Goal: Task Accomplishment & Management: Manage account settings

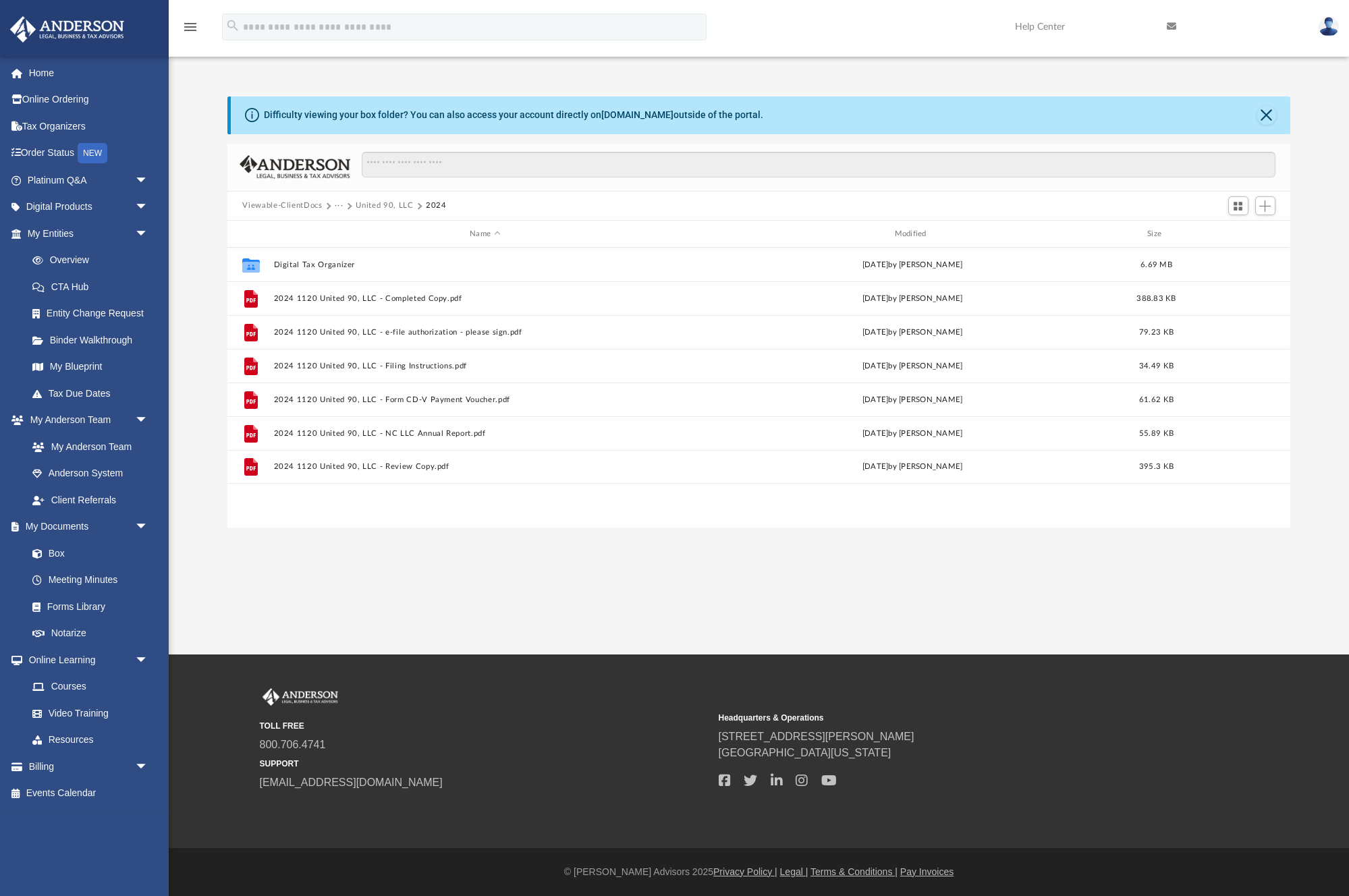
scroll to position [307, 1062]
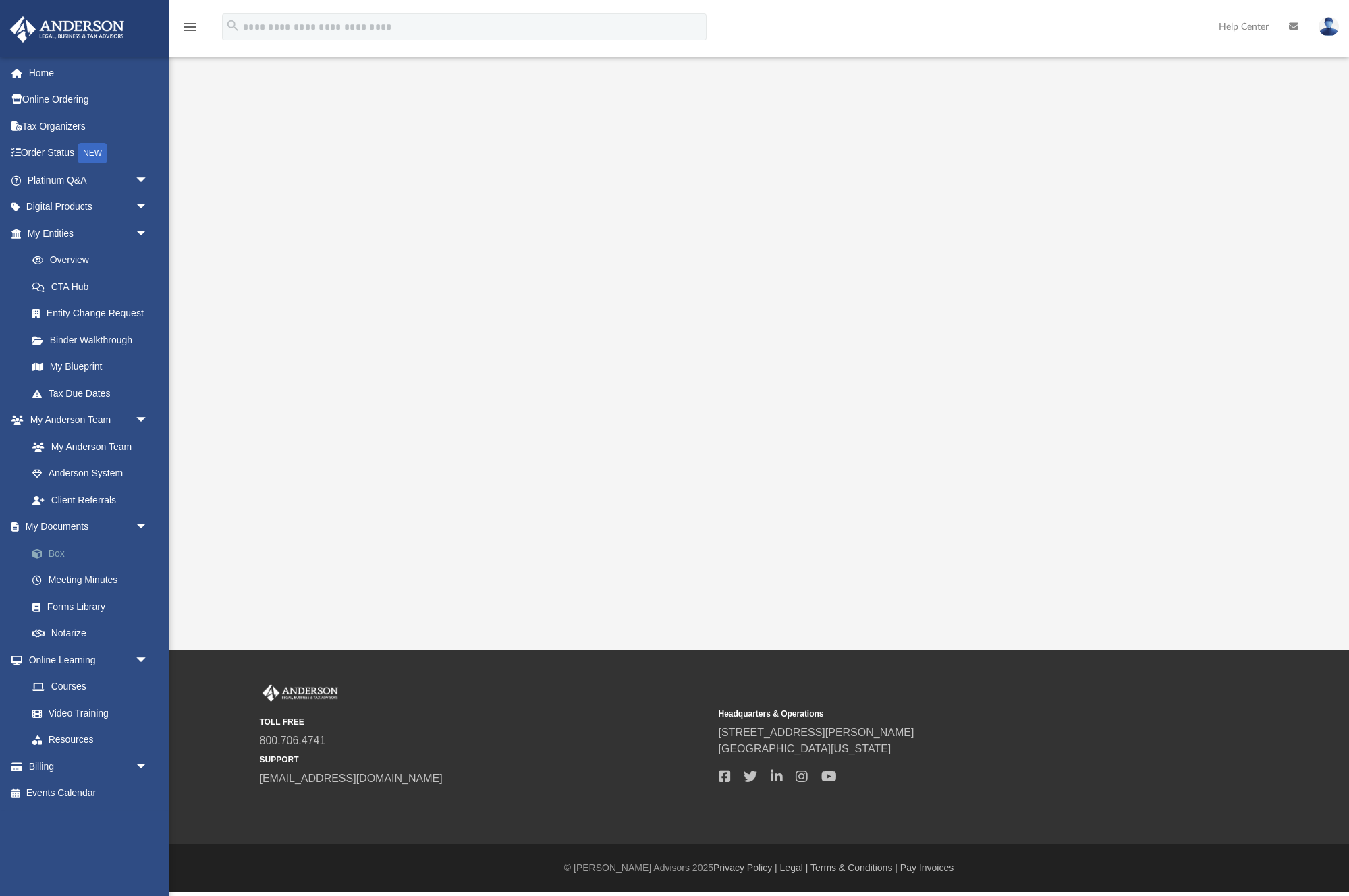
click at [61, 557] on link "Box" at bounding box center [94, 553] width 150 height 27
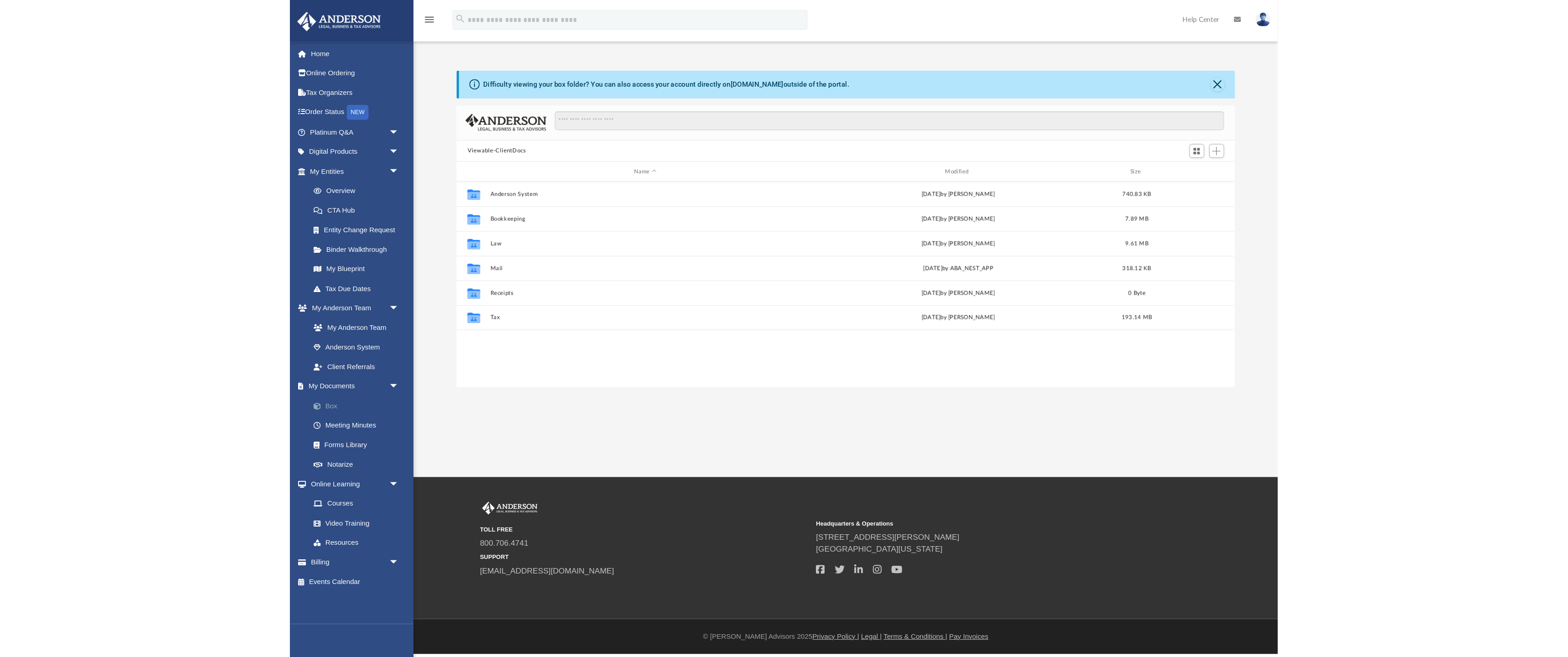
scroll to position [207, 718]
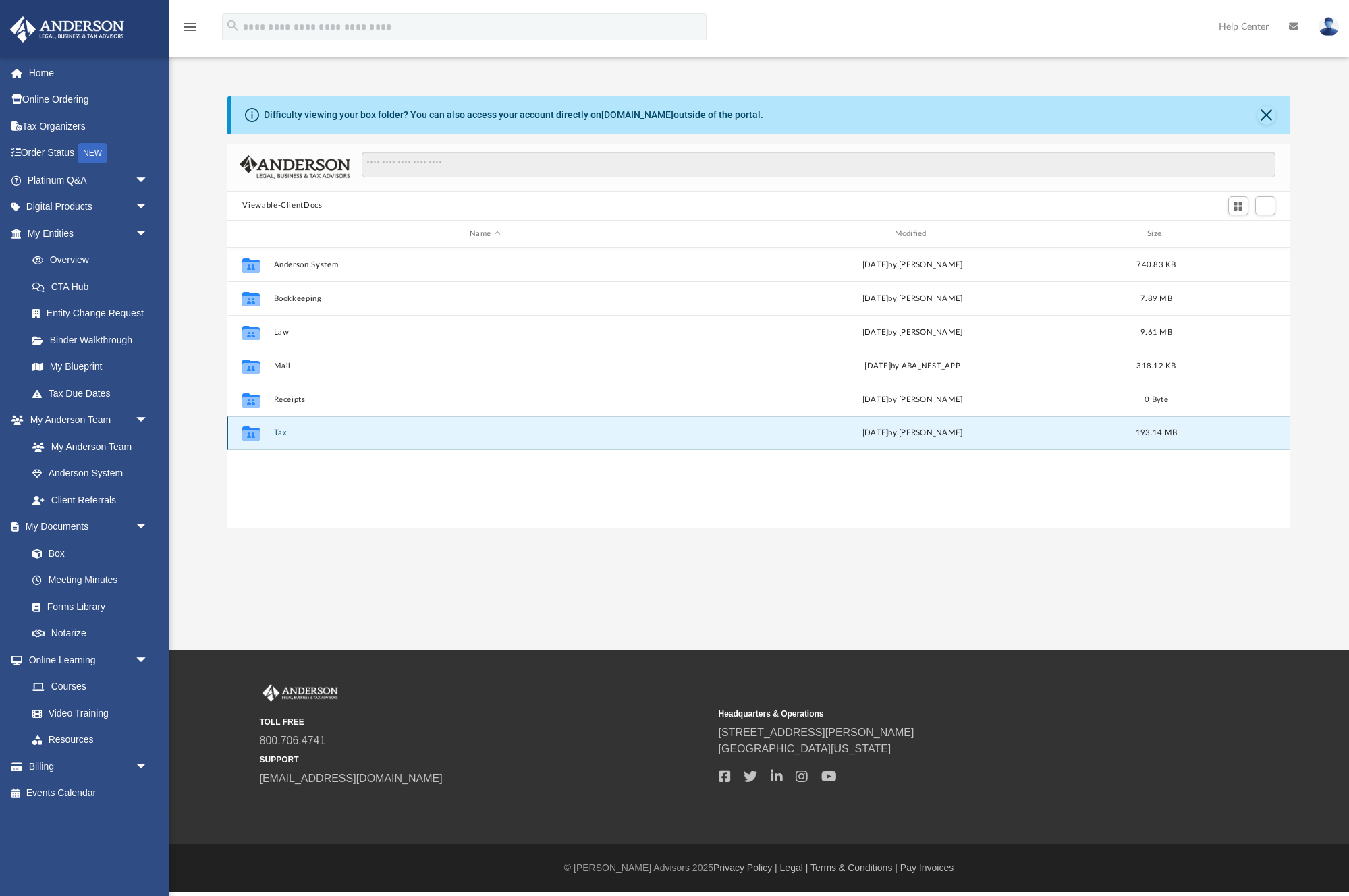
click at [276, 433] on button "Tax" at bounding box center [485, 434] width 421 height 9
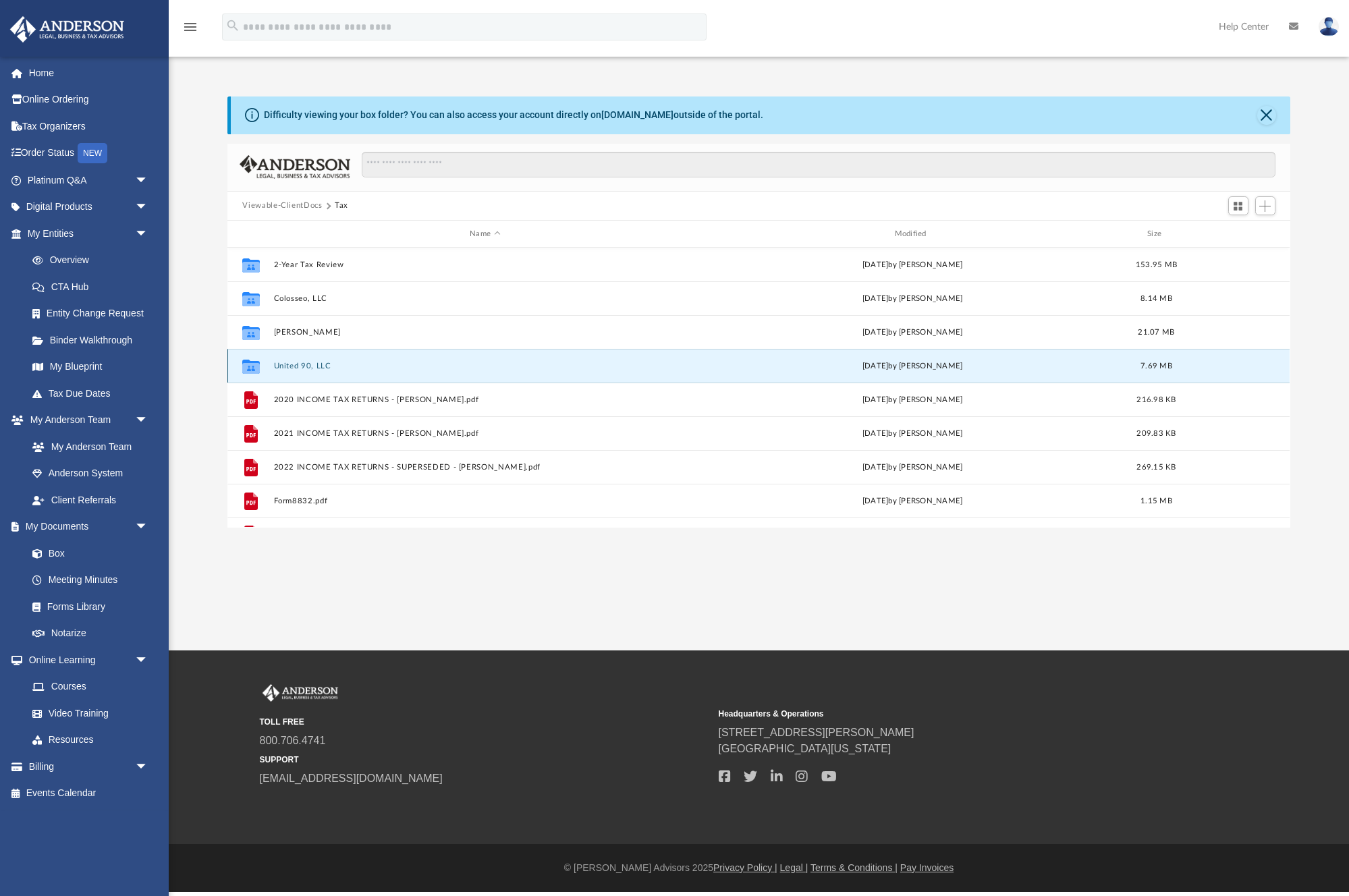
click at [299, 366] on button "United 90, LLC" at bounding box center [485, 366] width 421 height 9
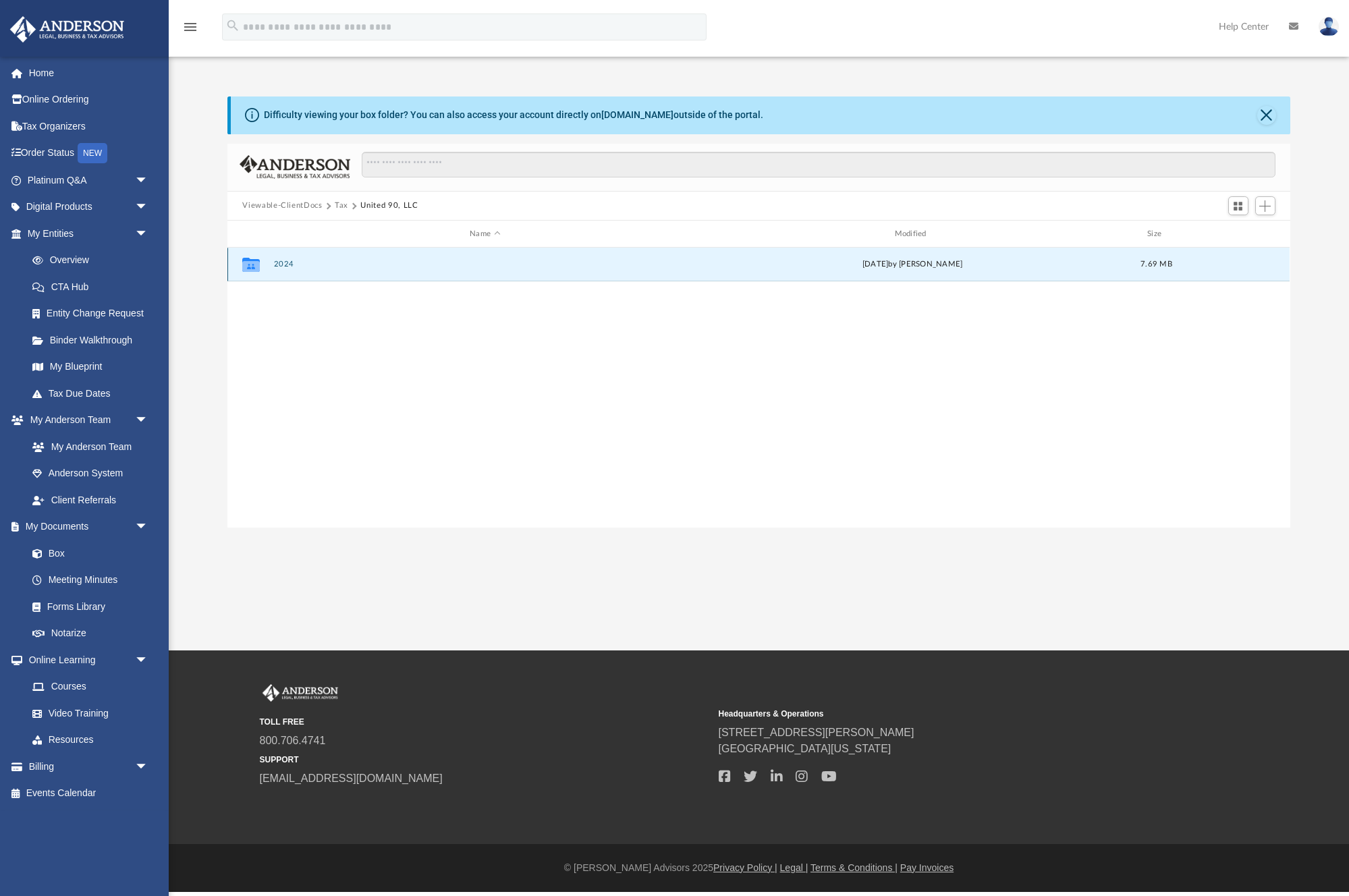
click at [279, 261] on button "2024" at bounding box center [485, 265] width 421 height 9
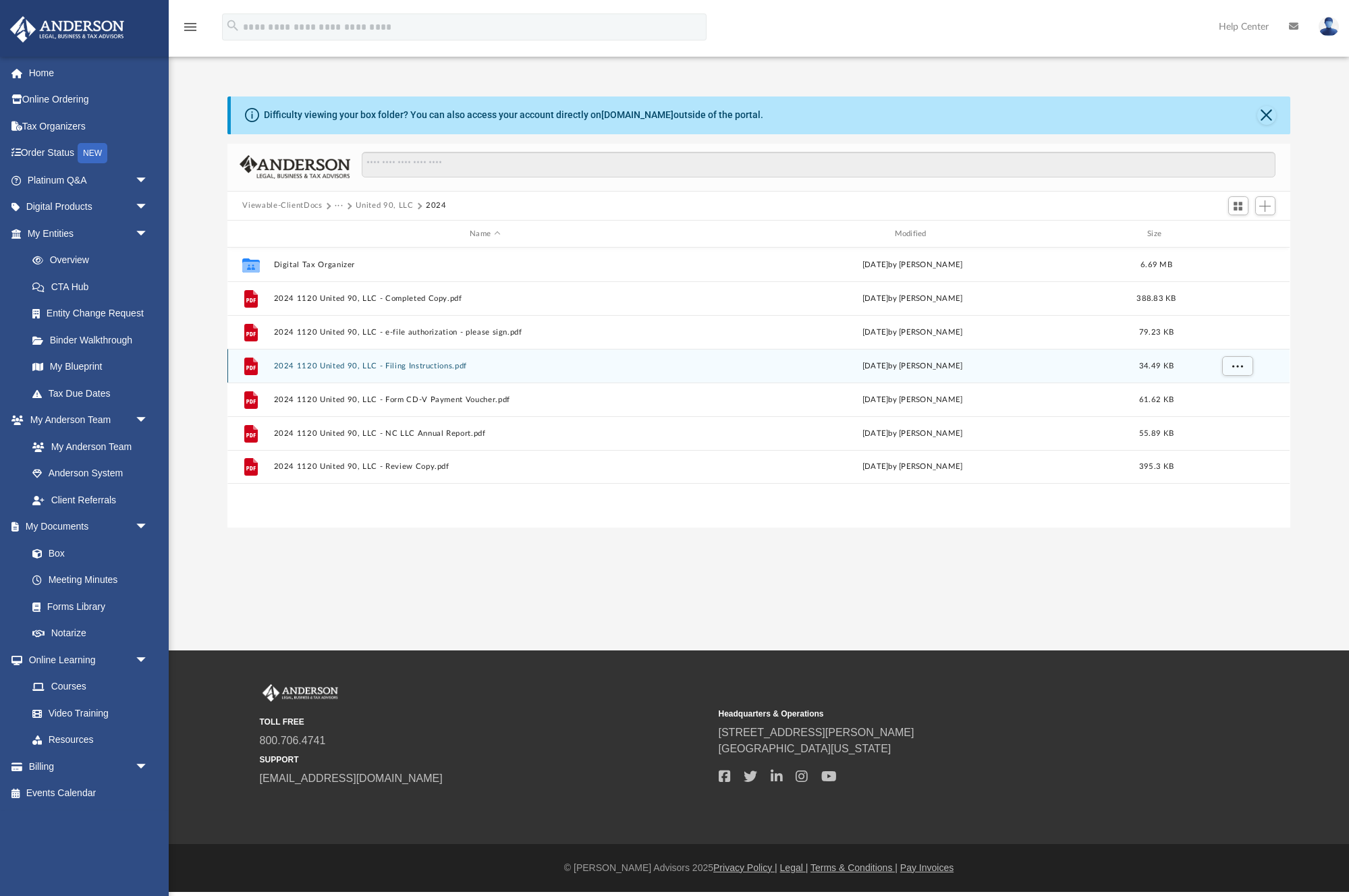
click at [393, 365] on button "2024 1120 United 90, LLC - Filing Instructions.pdf" at bounding box center [485, 366] width 421 height 9
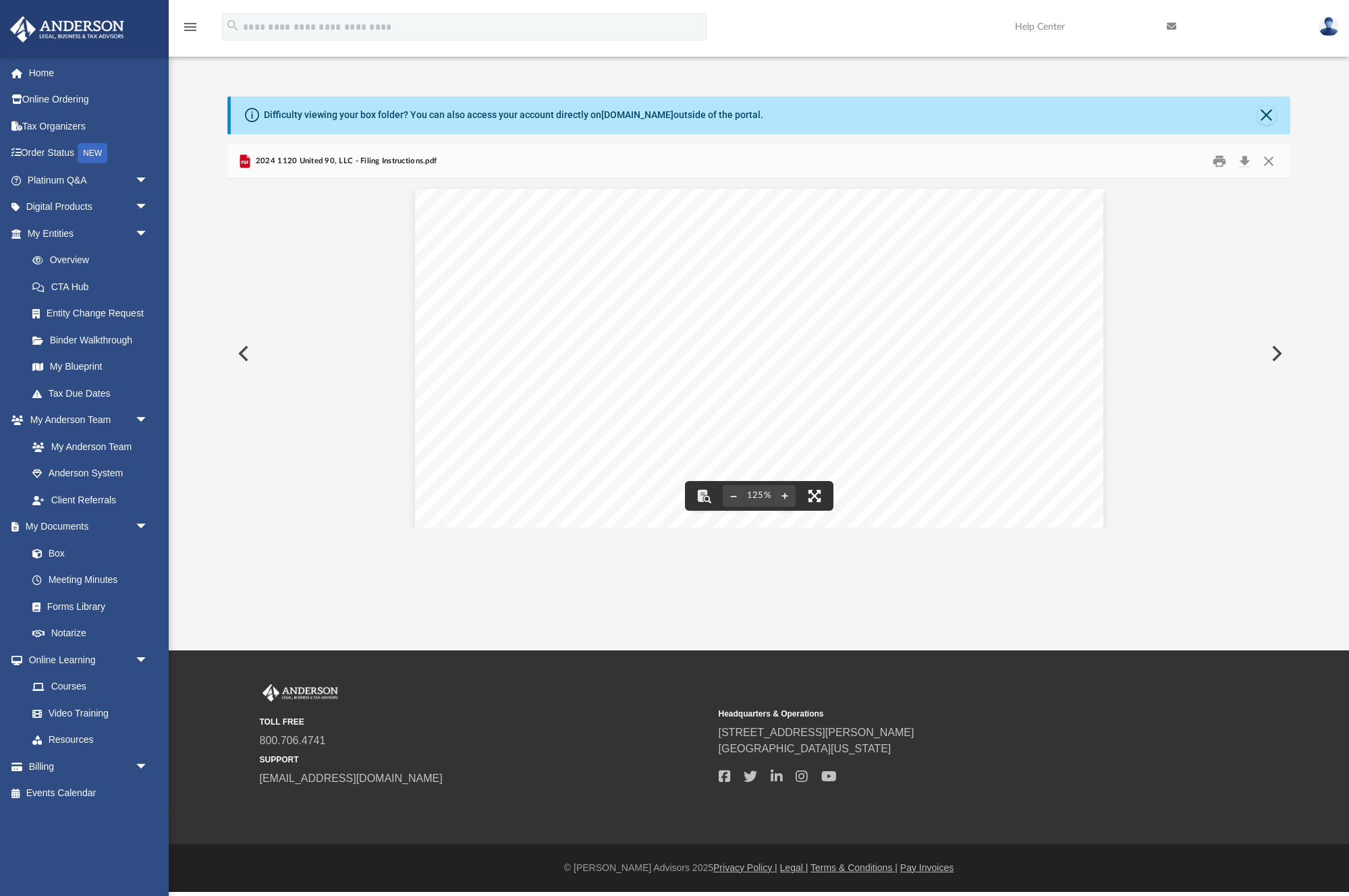
click at [826, 496] on button "File preview" at bounding box center [814, 495] width 30 height 30
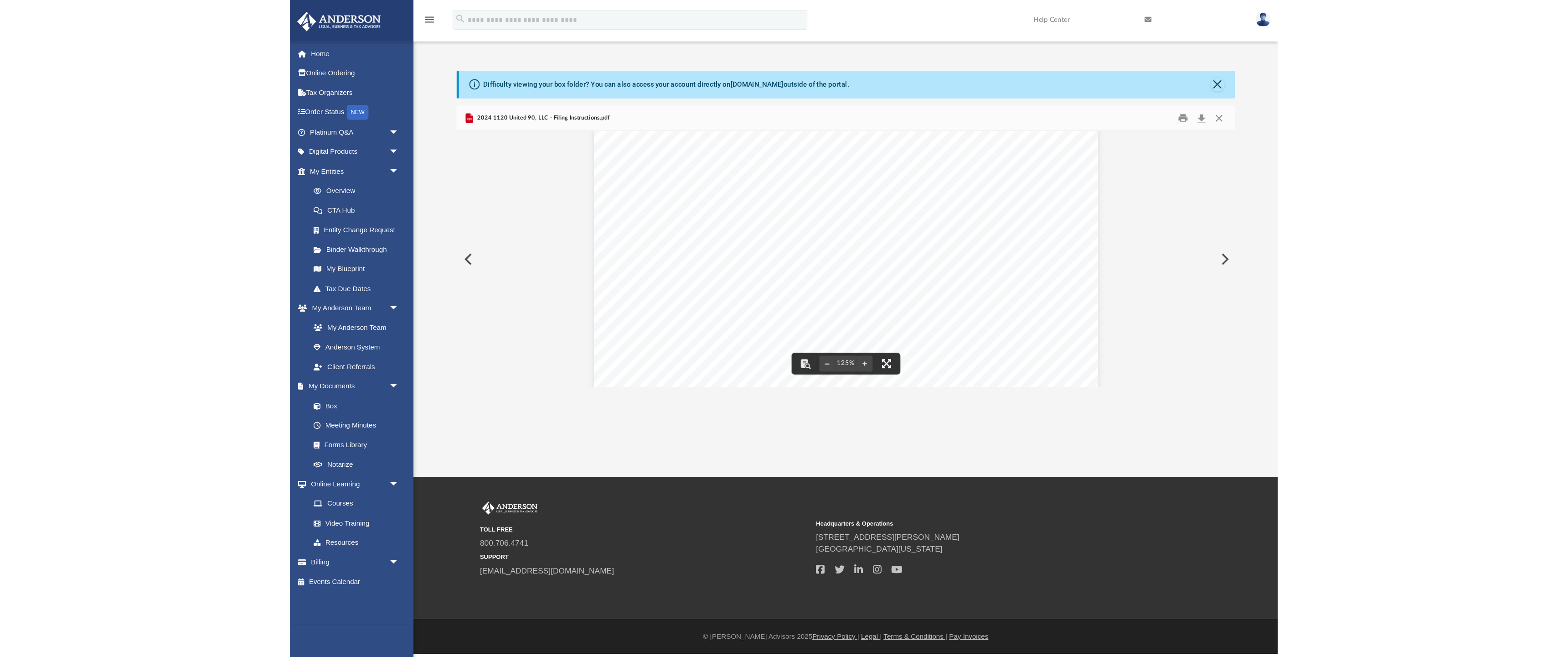
scroll to position [380, 0]
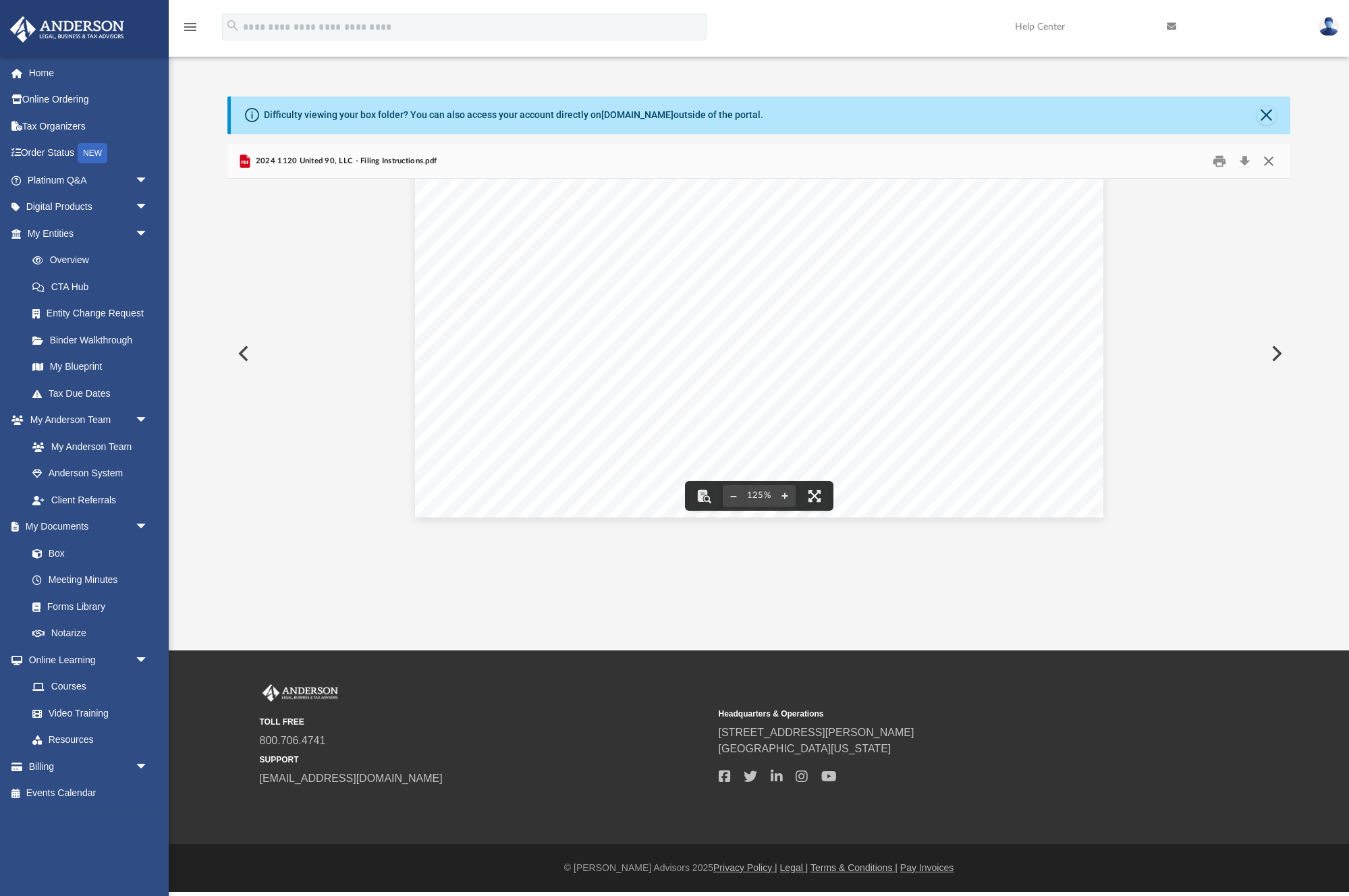
click at [1264, 159] on button "Close" at bounding box center [1268, 161] width 24 height 21
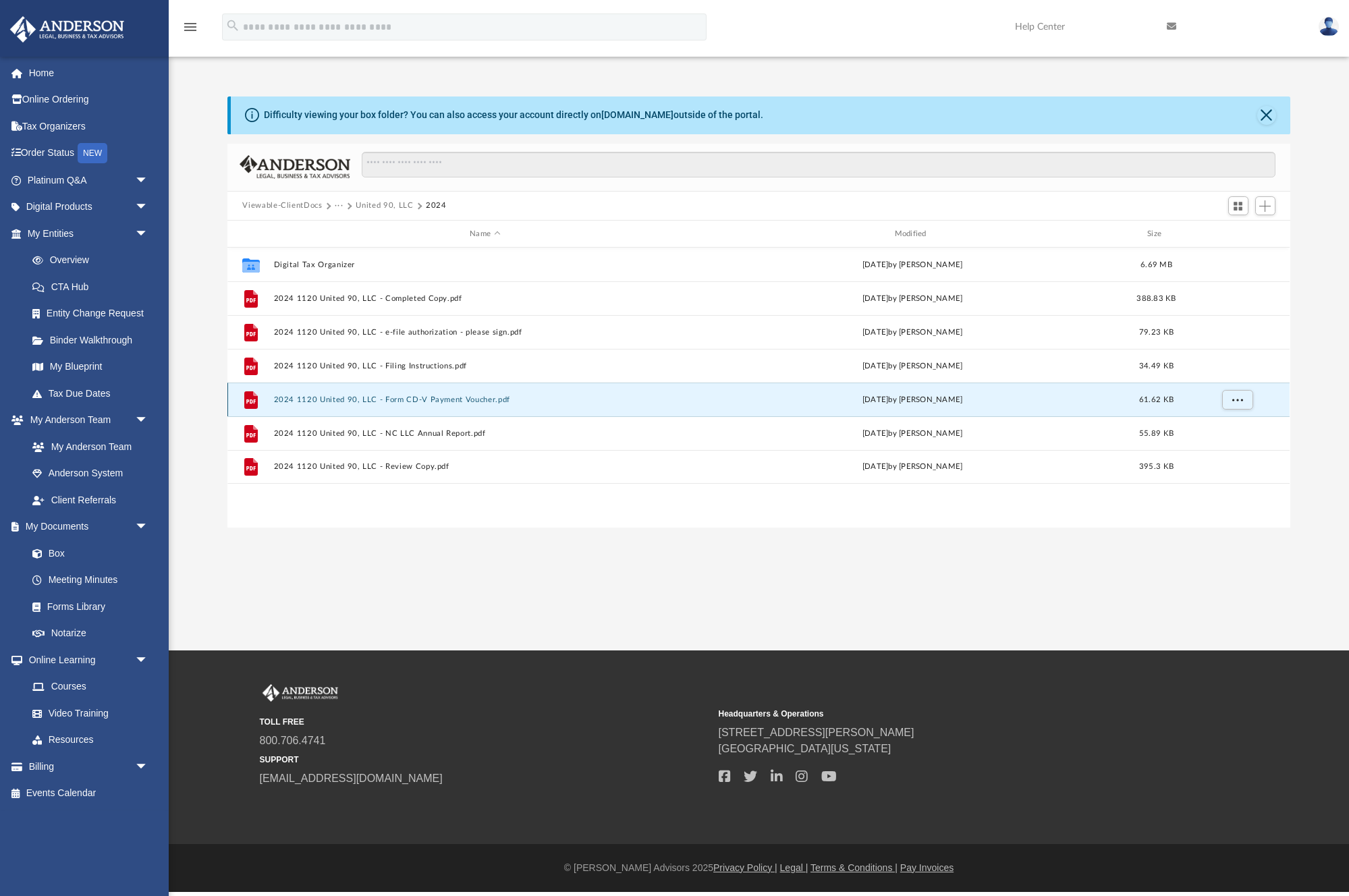
click at [420, 402] on button "2024 1120 United 90, LLC - Form CD-V Payment Voucher.pdf" at bounding box center [485, 400] width 421 height 9
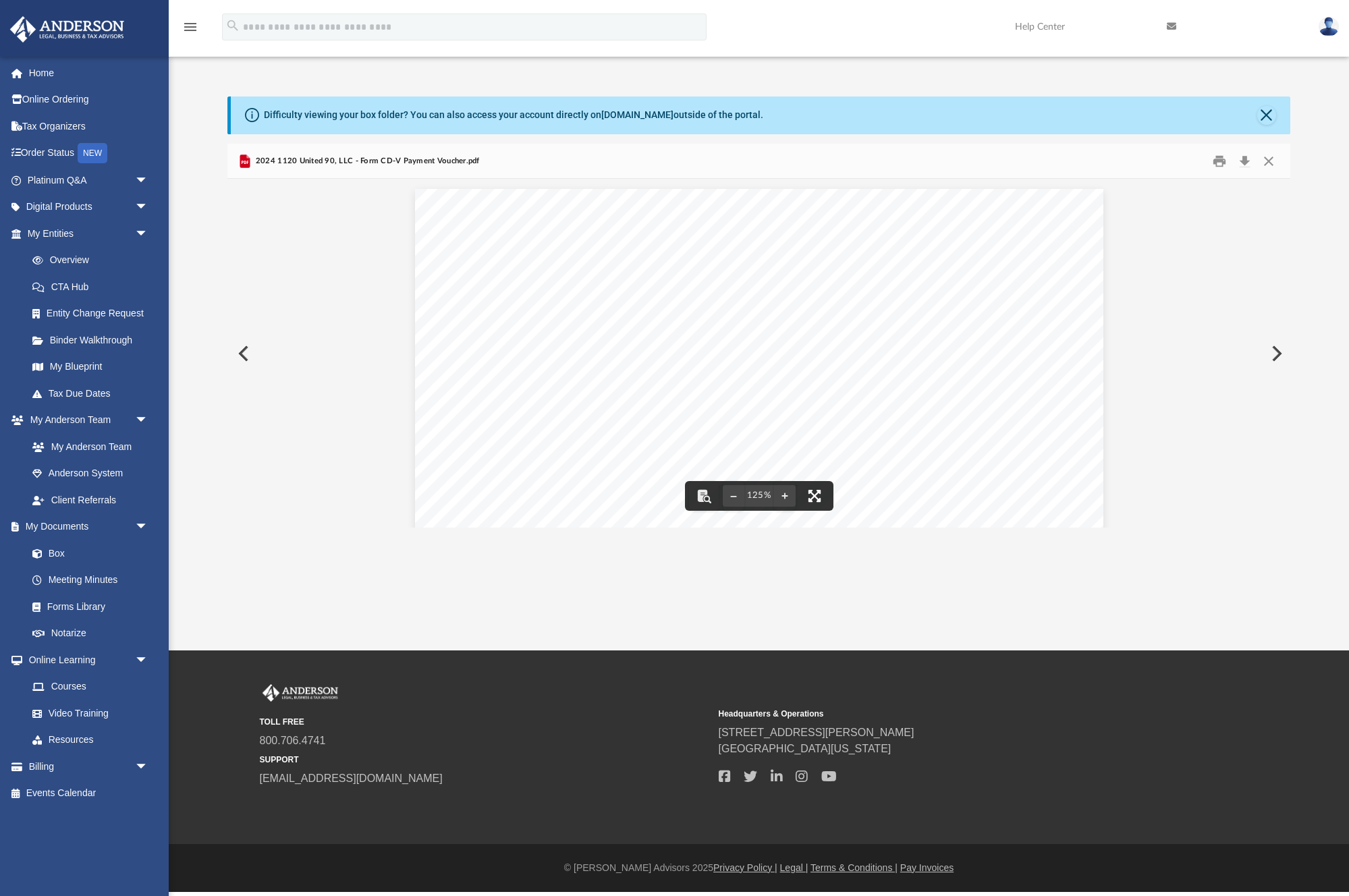
click at [809, 490] on button "File preview" at bounding box center [814, 495] width 30 height 30
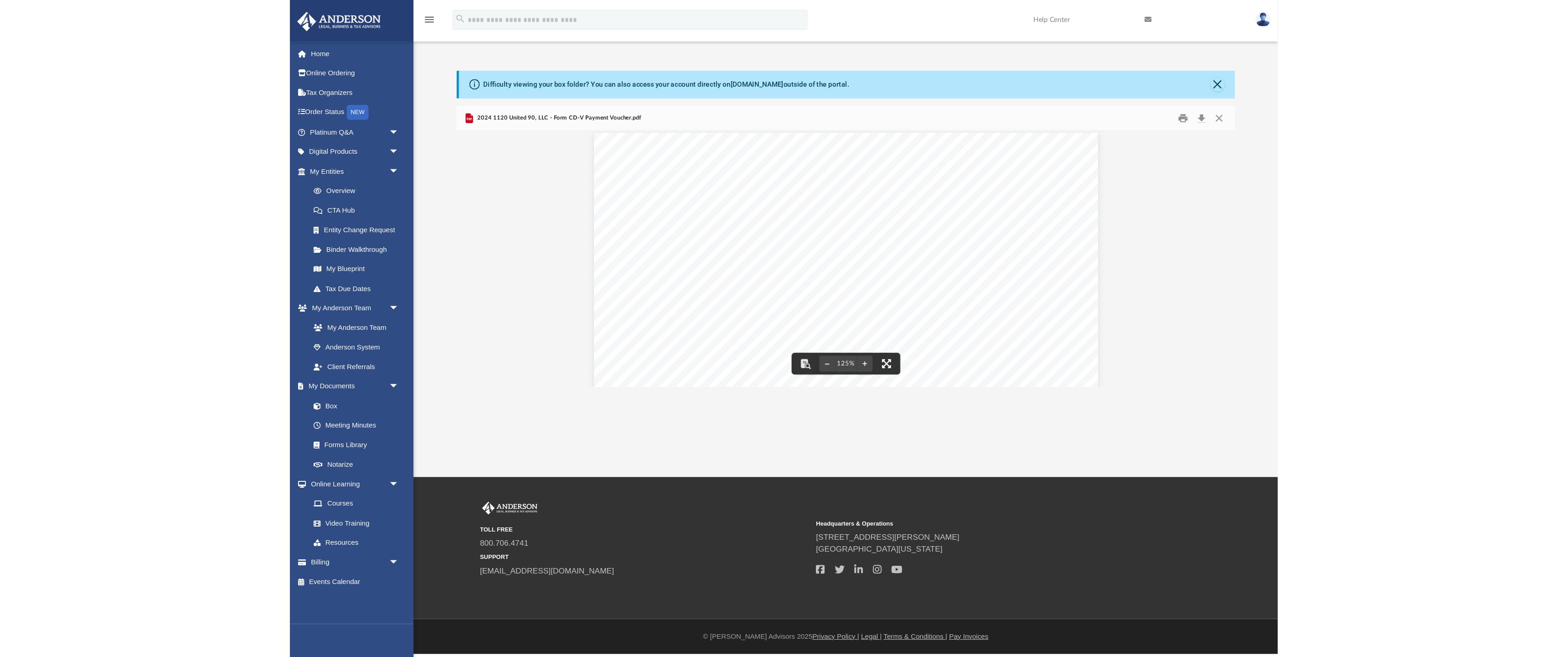
scroll to position [207, 718]
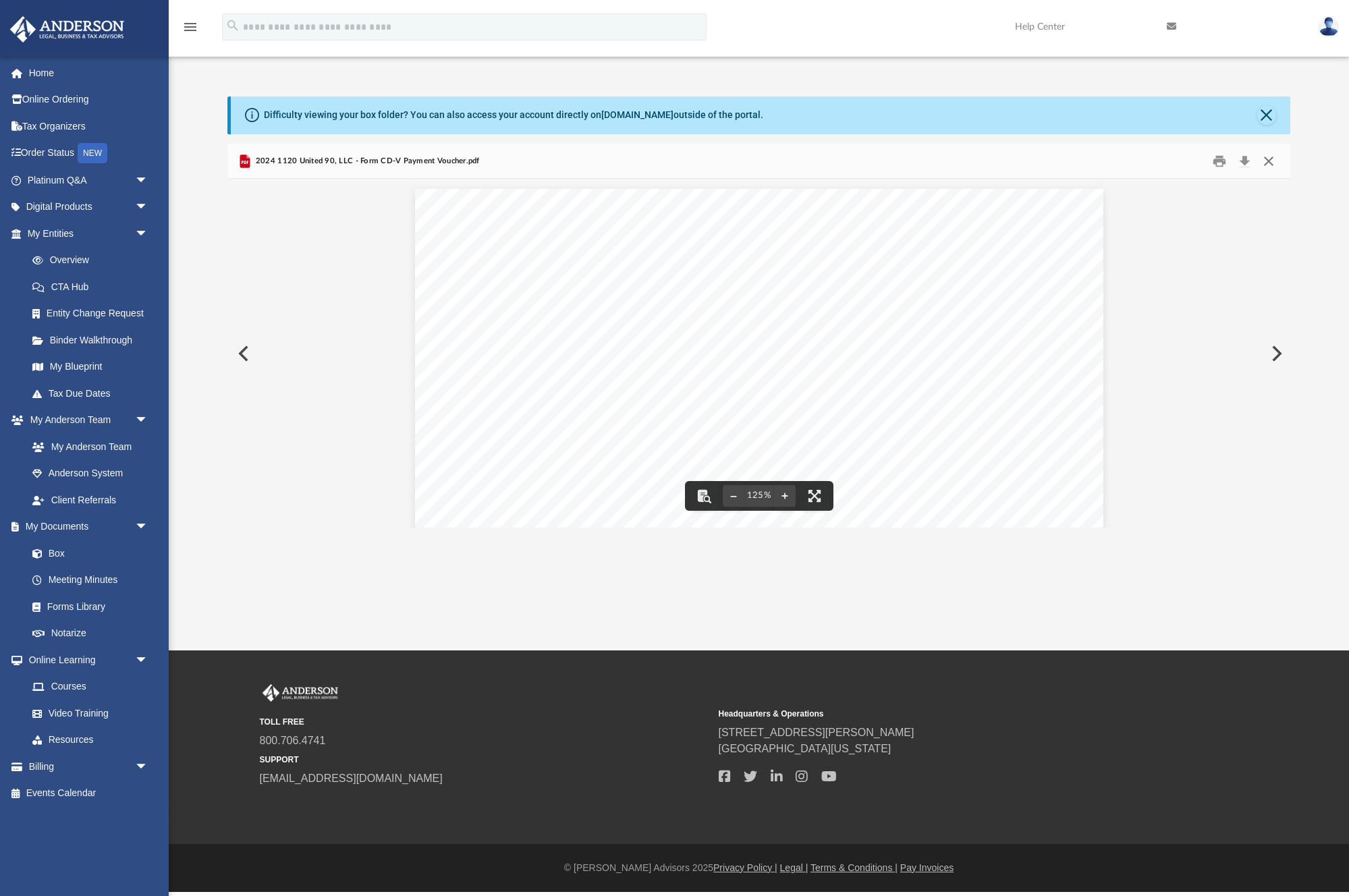
click at [1274, 160] on button "Close" at bounding box center [1268, 161] width 24 height 21
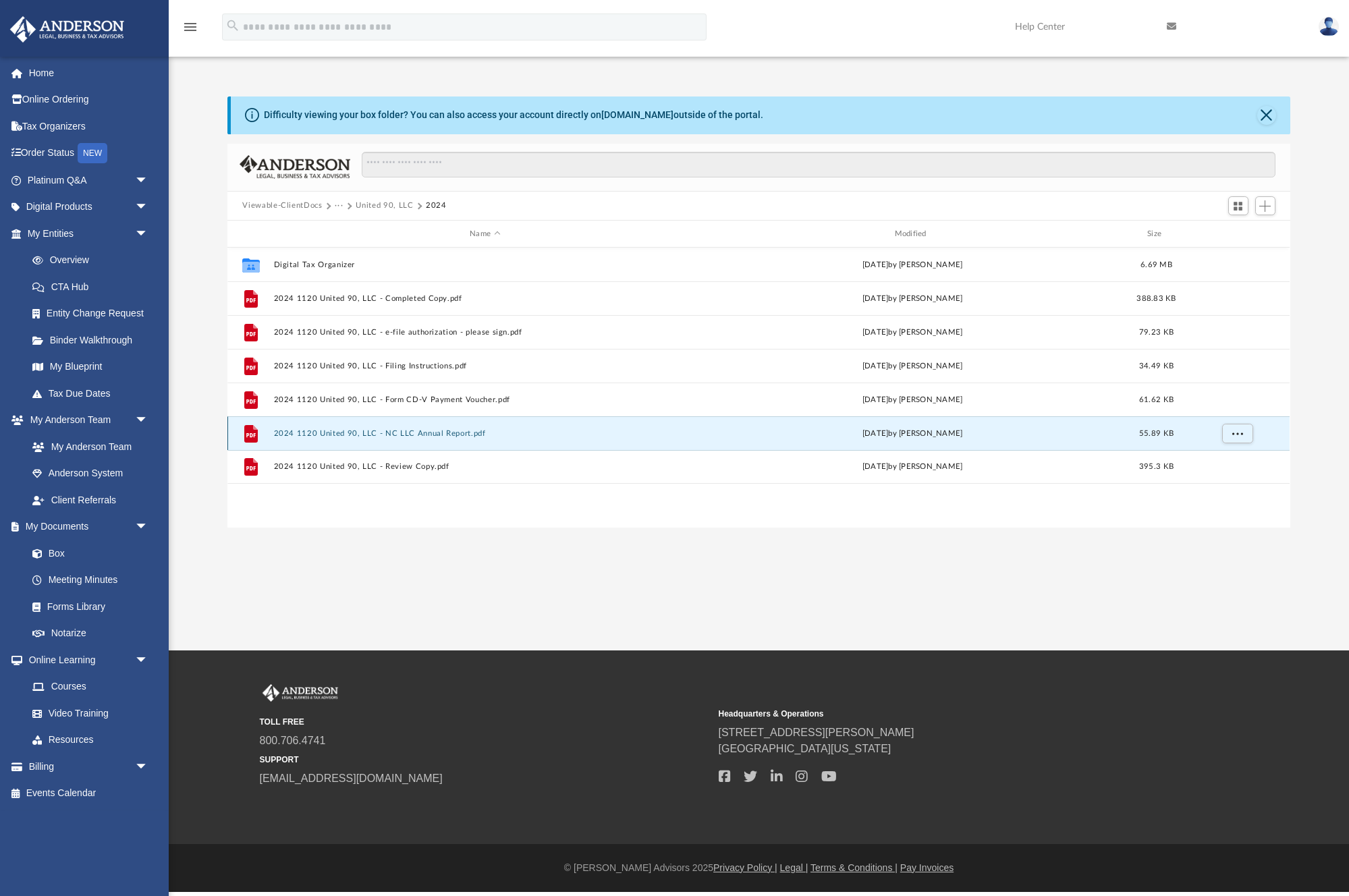
click at [374, 431] on button "2024 1120 United 90, LLC - NC LLC Annual Report.pdf" at bounding box center [485, 434] width 421 height 9
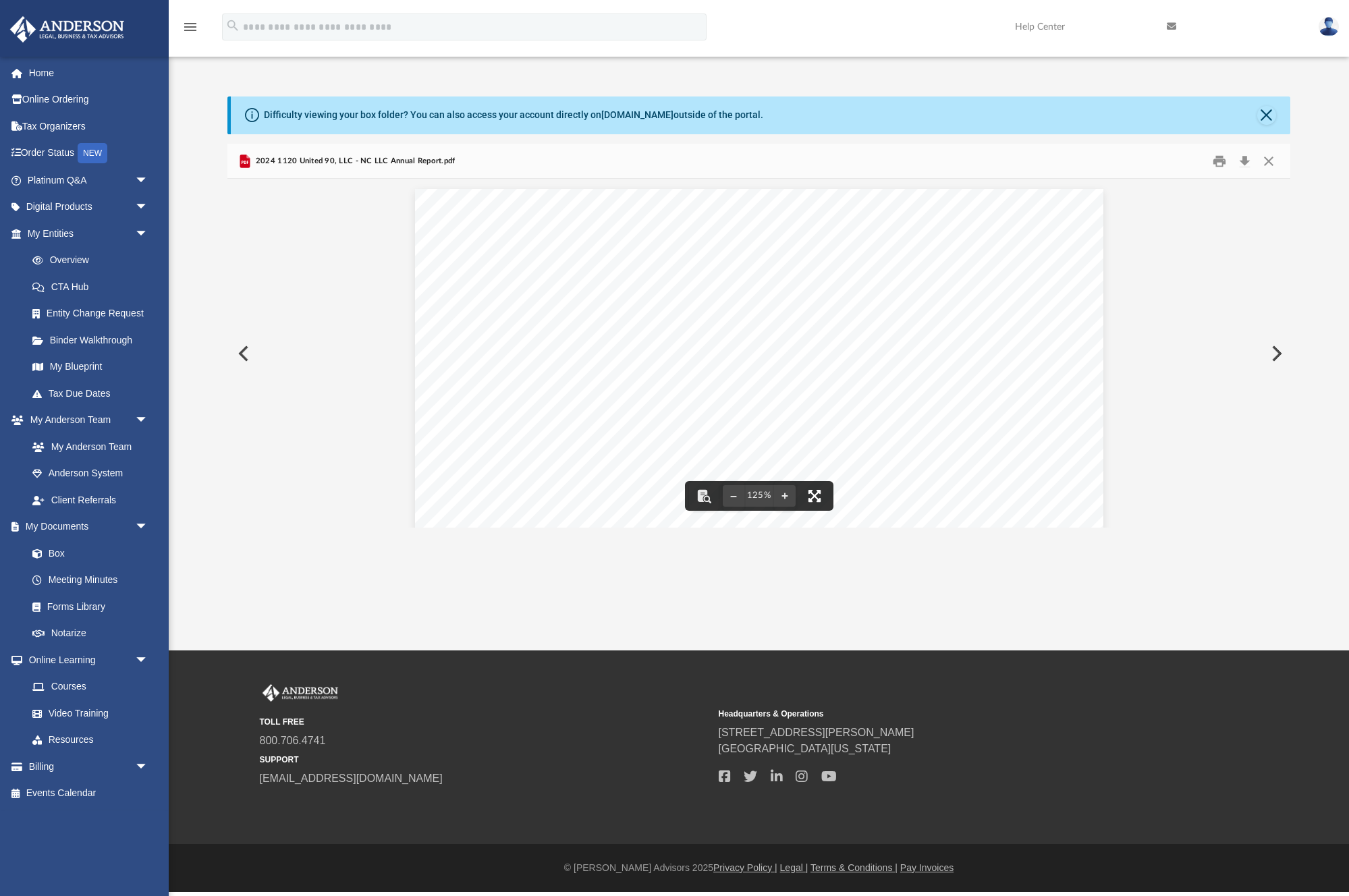
click at [820, 496] on button "File preview" at bounding box center [814, 495] width 30 height 30
click at [1274, 158] on button "Close" at bounding box center [1268, 161] width 24 height 21
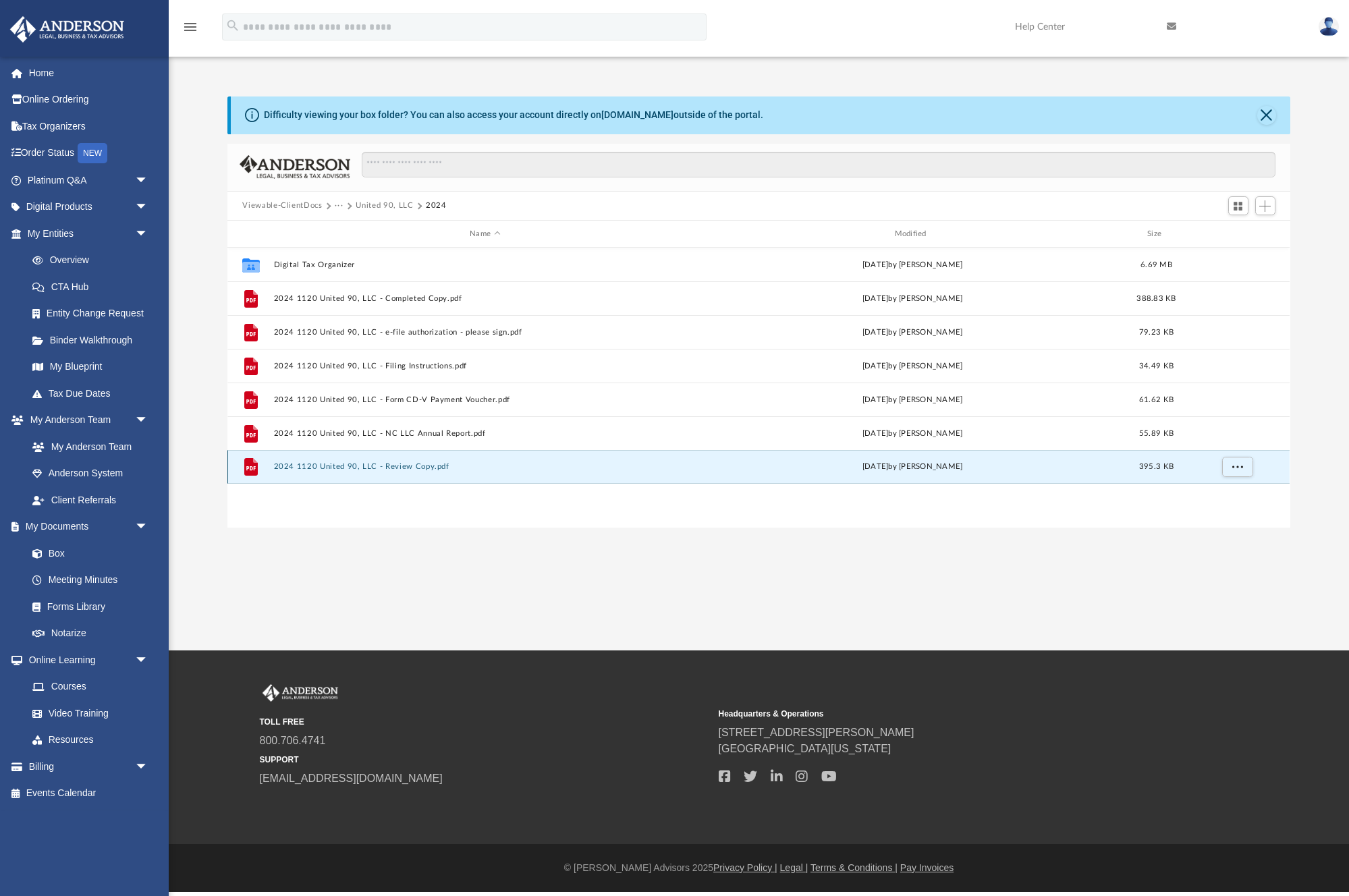
click at [398, 465] on button "2024 1120 United 90, LLC - Review Copy.pdf" at bounding box center [485, 467] width 421 height 9
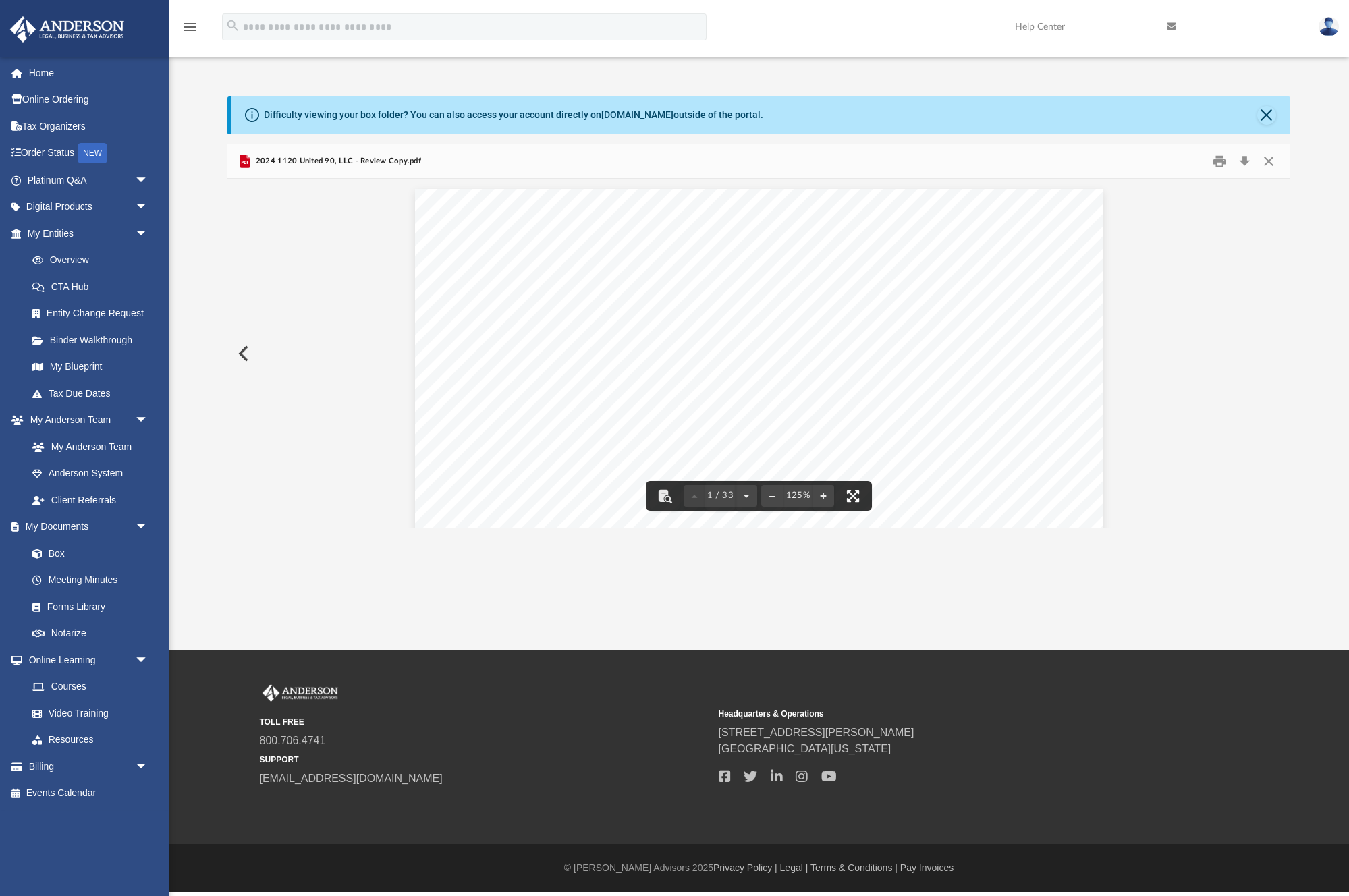
click at [860, 496] on button "File preview" at bounding box center [853, 495] width 30 height 30
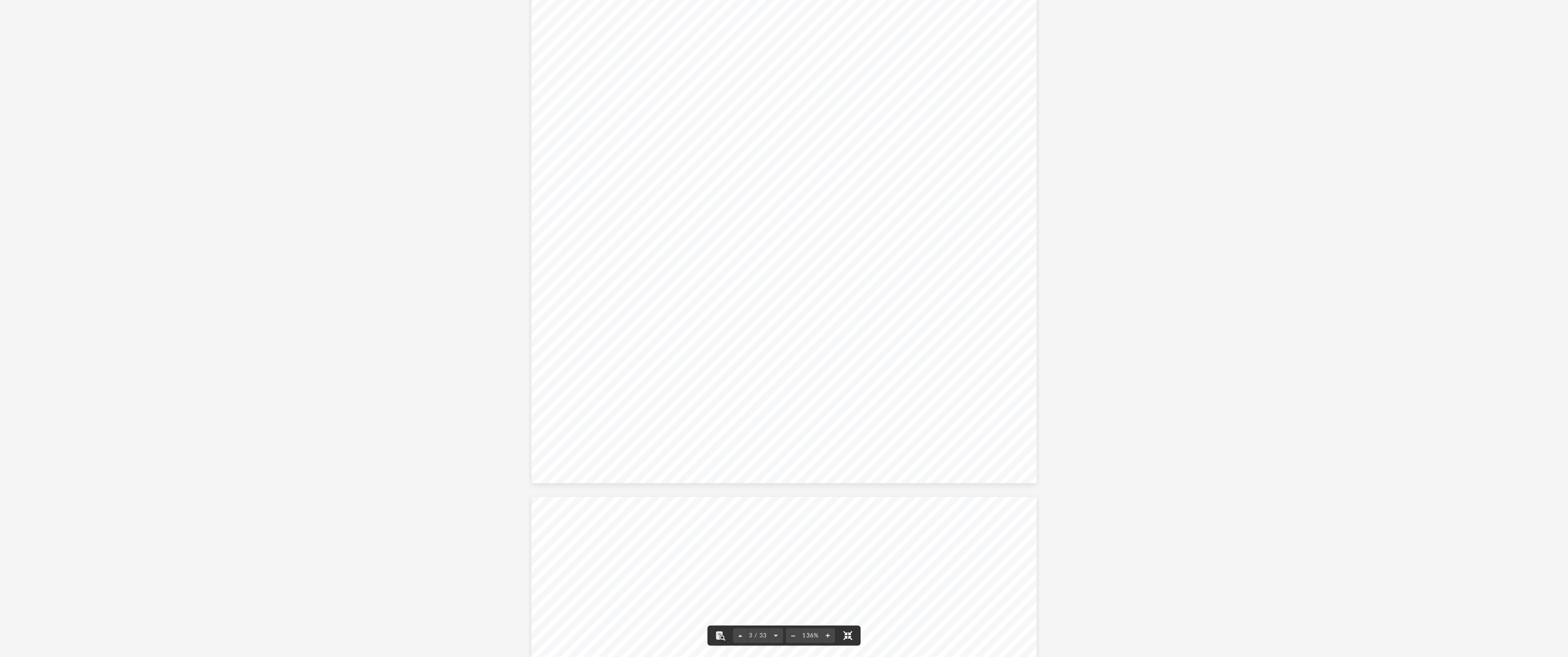
scroll to position [1513, 0]
drag, startPoint x: 696, startPoint y: 261, endPoint x: 818, endPoint y: 254, distance: 122.2
click at [818, 254] on span "The [US_STATE] LLC Annual Report should be mailed on or before [DATE] to:" at bounding box center [733, 258] width 286 height 8
drag, startPoint x: 874, startPoint y: 258, endPoint x: 737, endPoint y: 257, distance: 137.0
click at [737, 257] on span "The [US_STATE] LLC Annual Report should be mailed on or before [DATE] to:" at bounding box center [733, 258] width 286 height 8
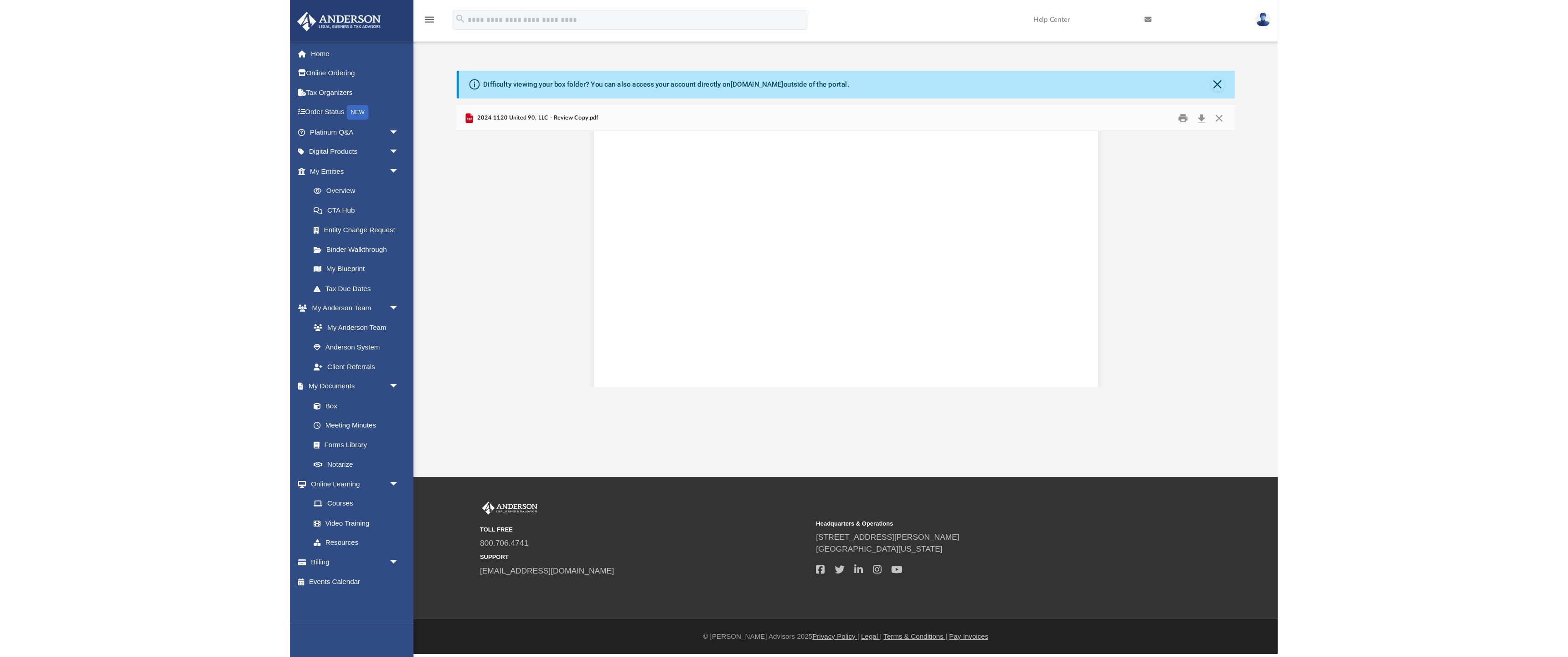
scroll to position [207, 718]
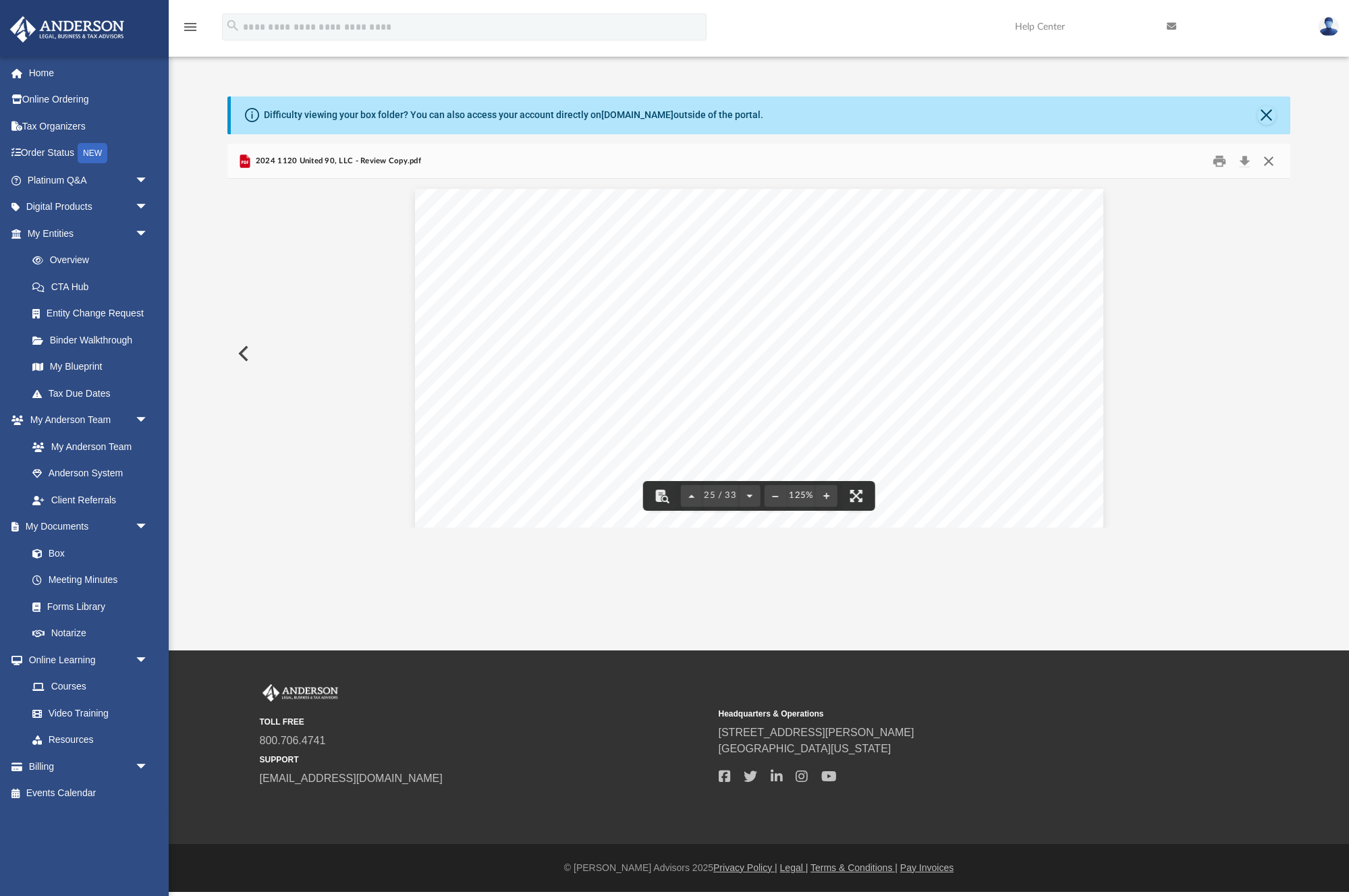
click at [1267, 160] on button "Close" at bounding box center [1268, 161] width 24 height 21
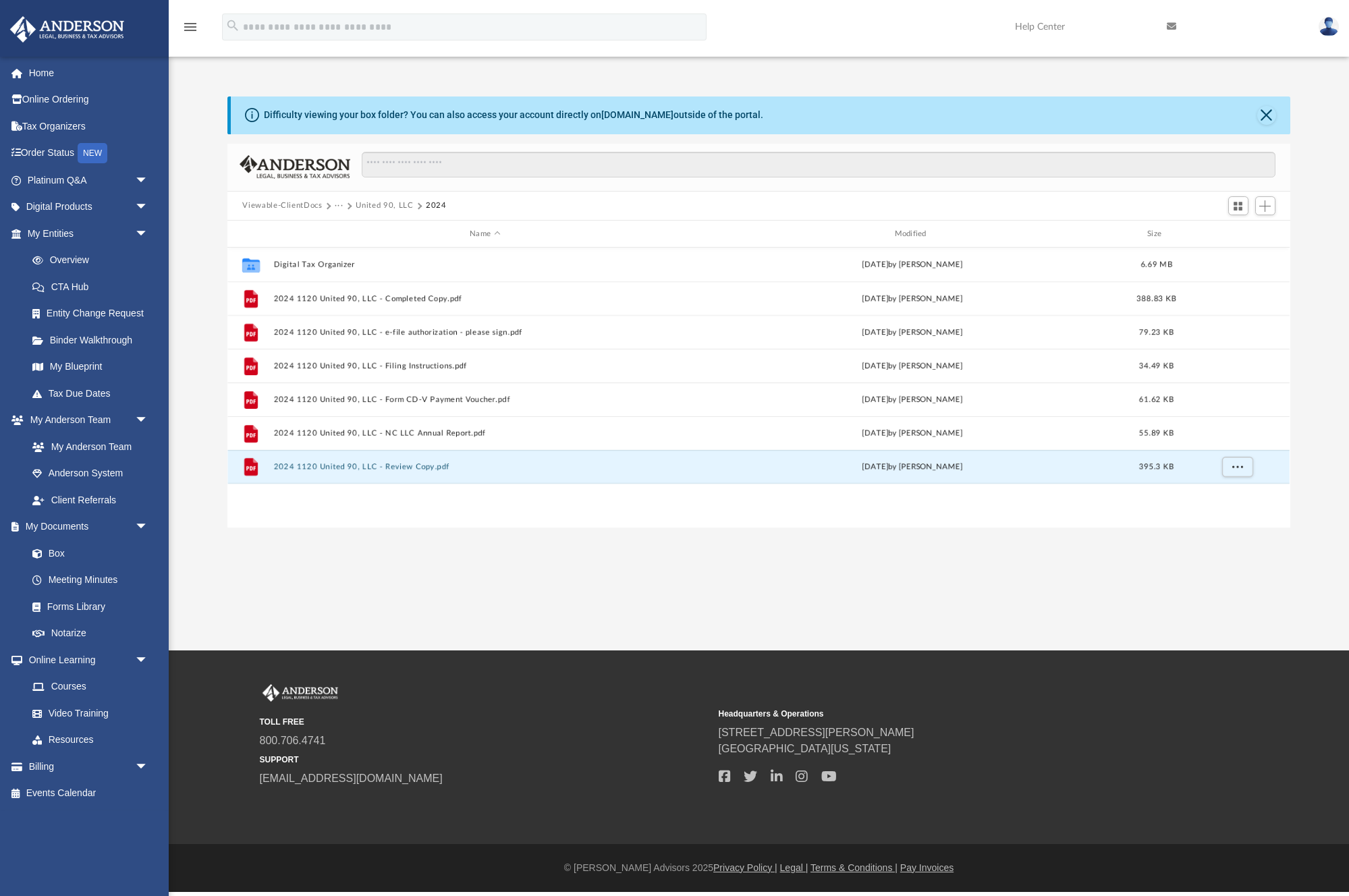
click at [335, 204] on button "···" at bounding box center [339, 205] width 9 height 12
click at [338, 205] on button "···" at bounding box center [339, 205] width 9 height 12
click at [273, 203] on button "Viewable-ClientDocs" at bounding box center [282, 205] width 79 height 12
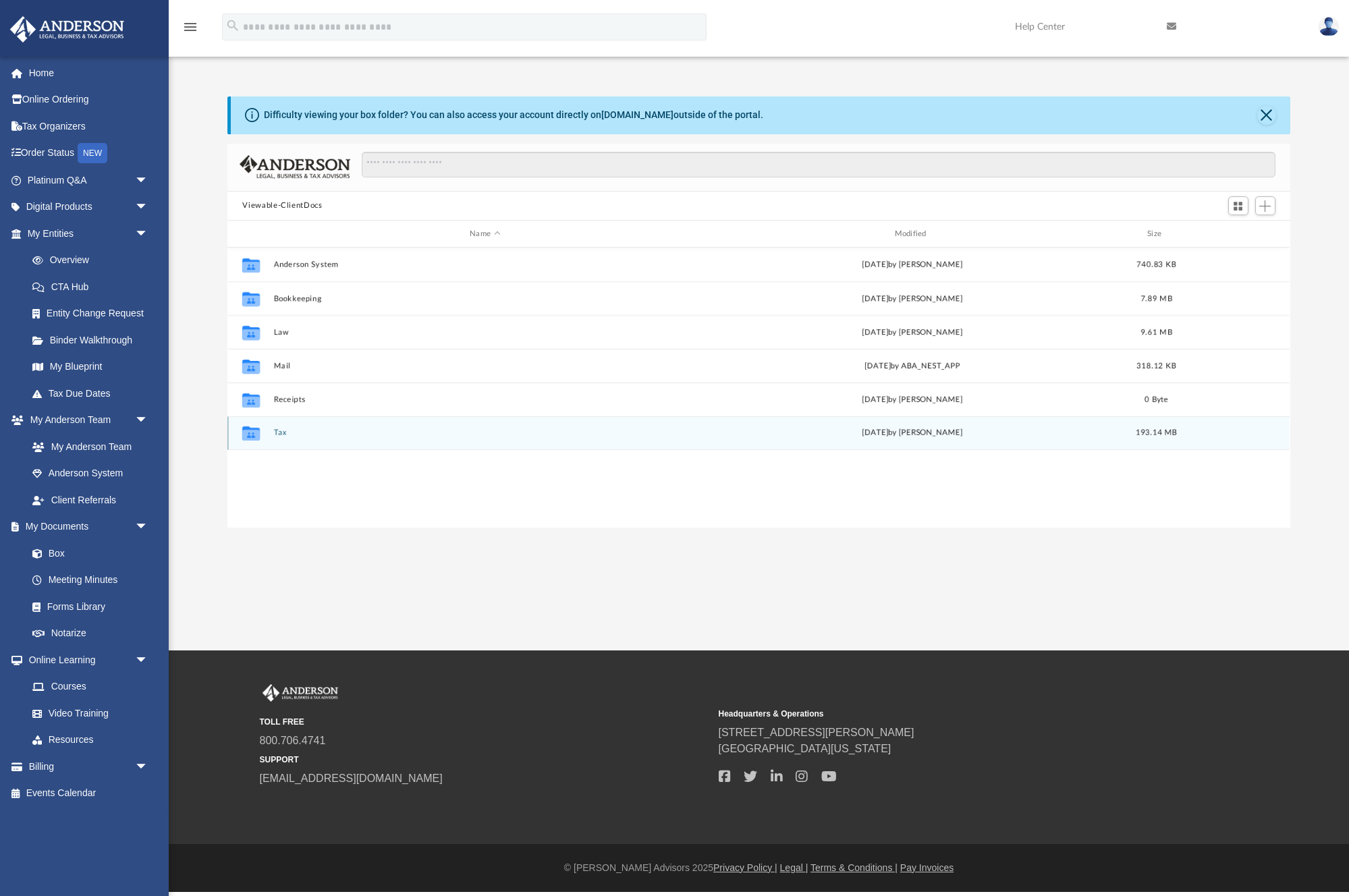
click at [245, 427] on icon "grid" at bounding box center [250, 434] width 17 height 14
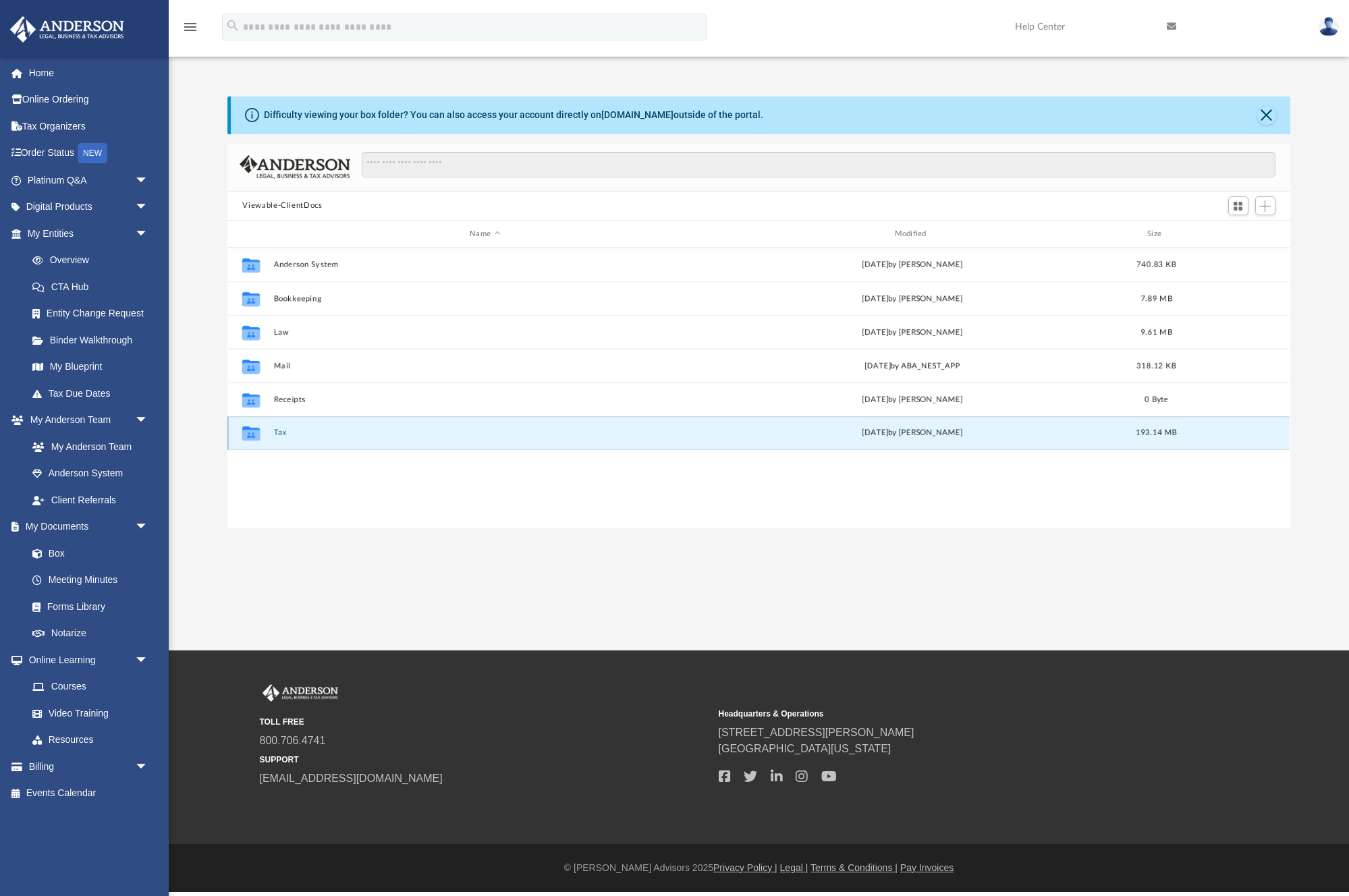
click at [275, 432] on button "Tax" at bounding box center [485, 434] width 421 height 9
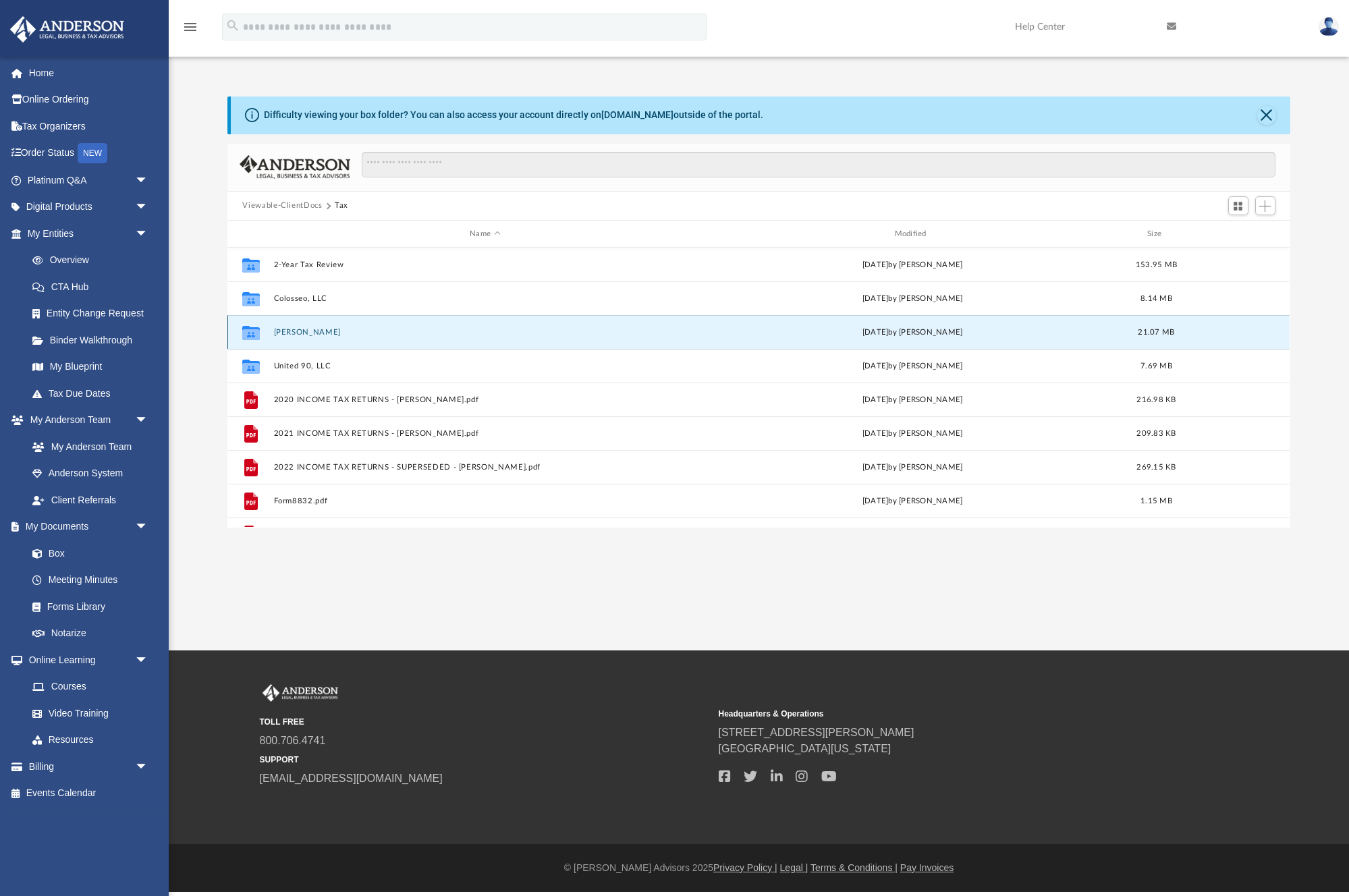
click at [314, 330] on button "[PERSON_NAME]" at bounding box center [485, 332] width 421 height 9
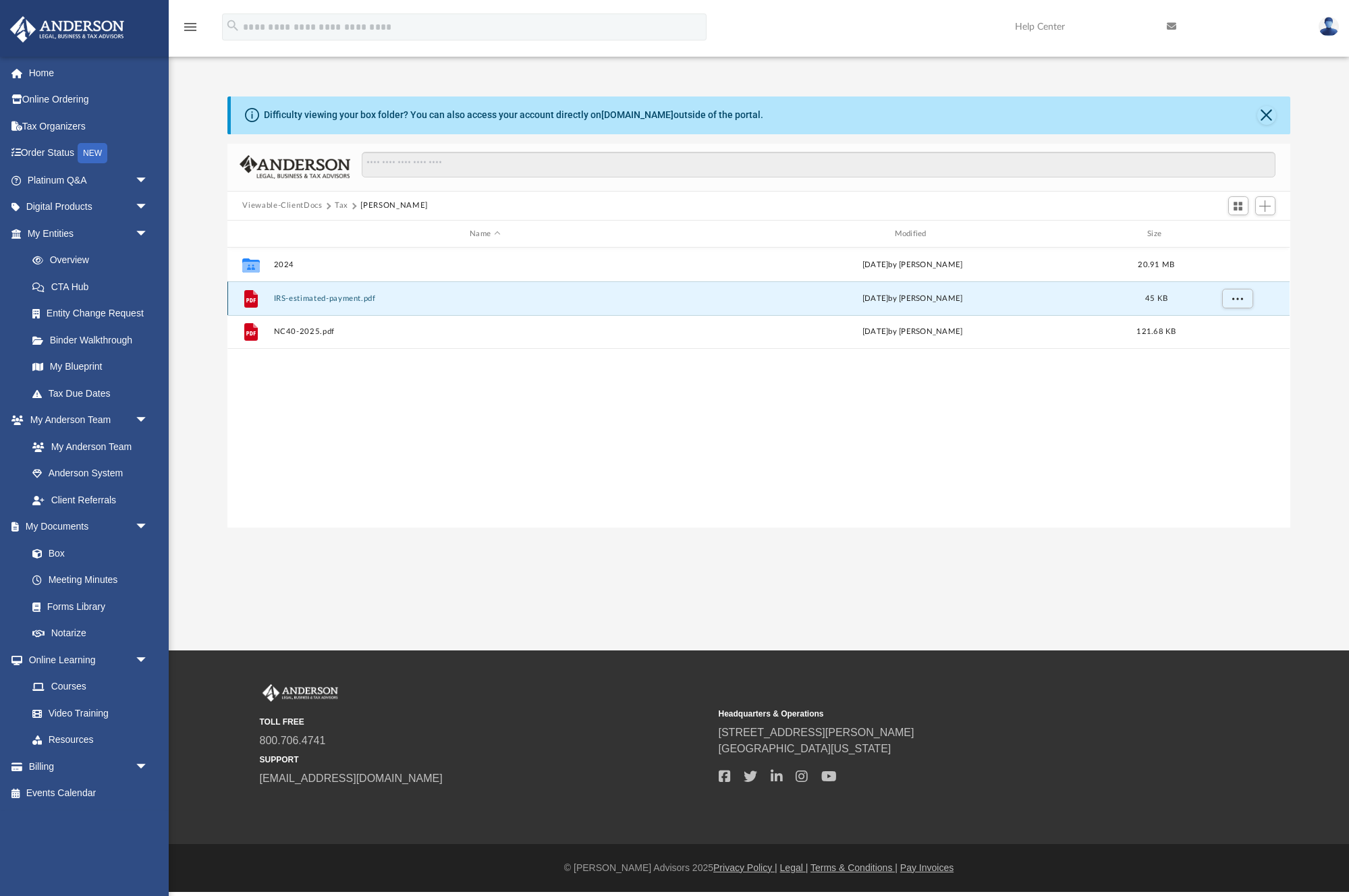
click at [325, 301] on button "IRS-estimated-payment.pdf" at bounding box center [485, 299] width 421 height 9
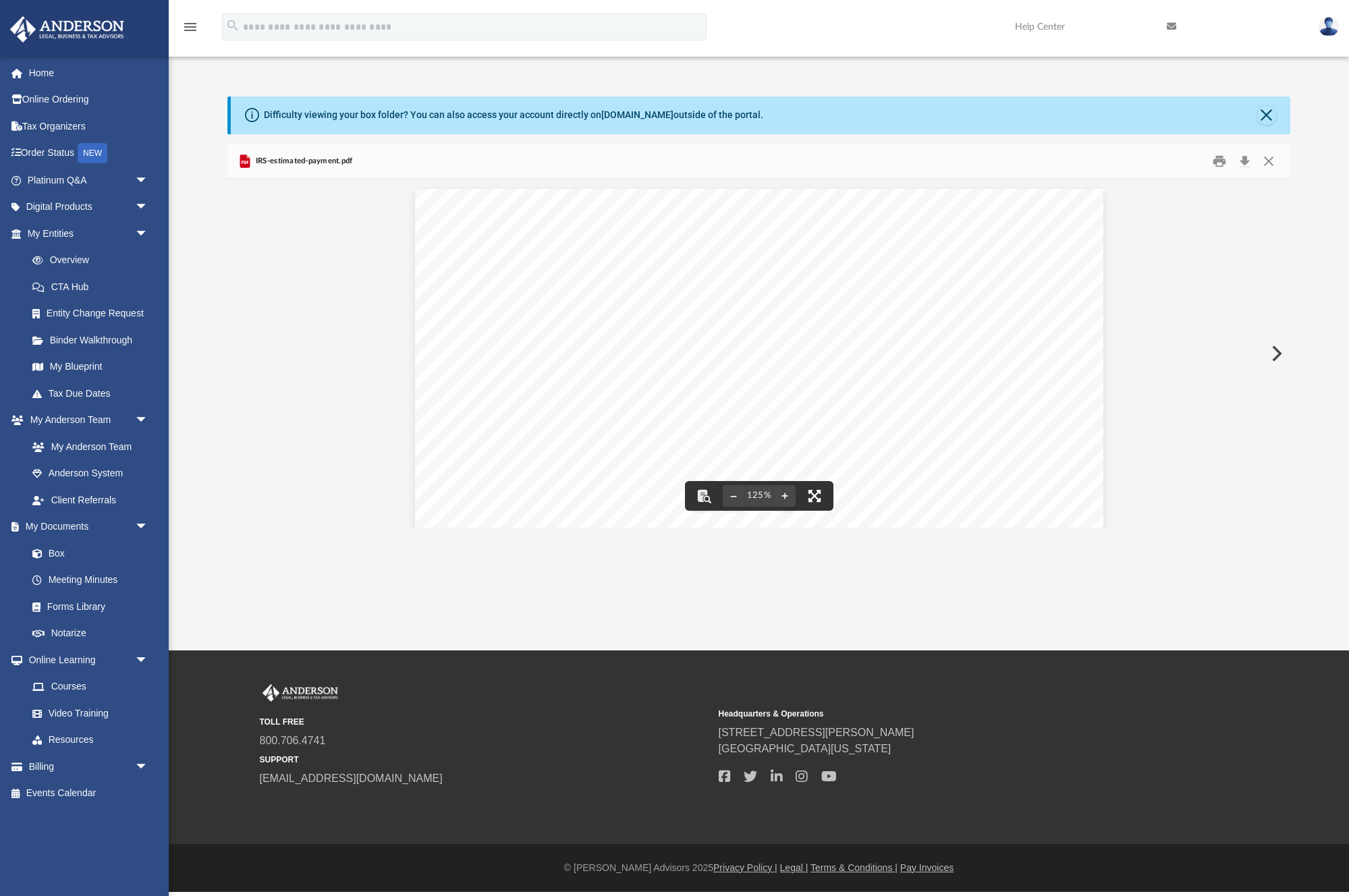
click at [815, 493] on button "File preview" at bounding box center [814, 495] width 30 height 30
click at [1270, 159] on button "Close" at bounding box center [1268, 161] width 24 height 21
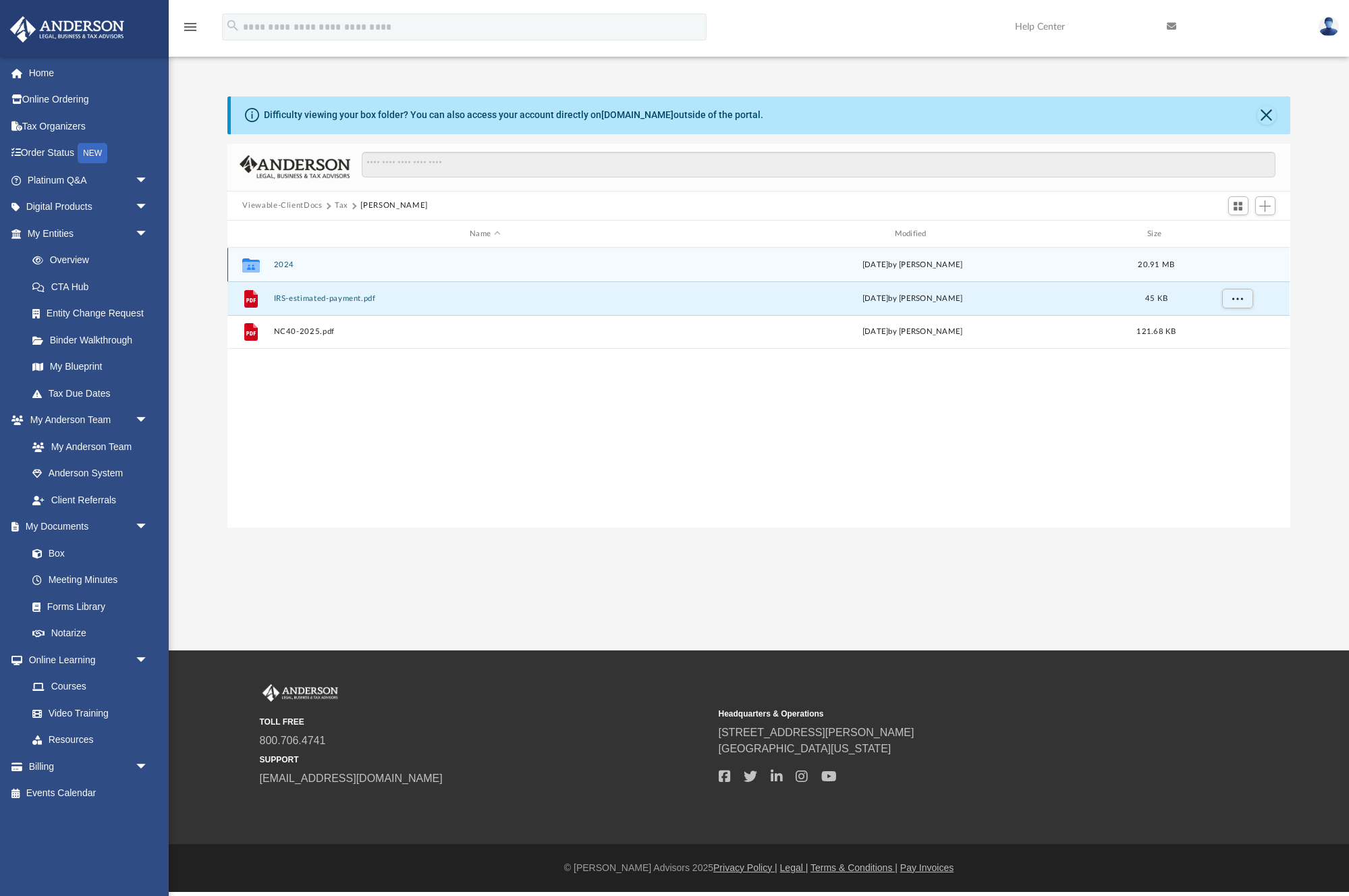
click at [279, 268] on button "2024" at bounding box center [485, 265] width 421 height 9
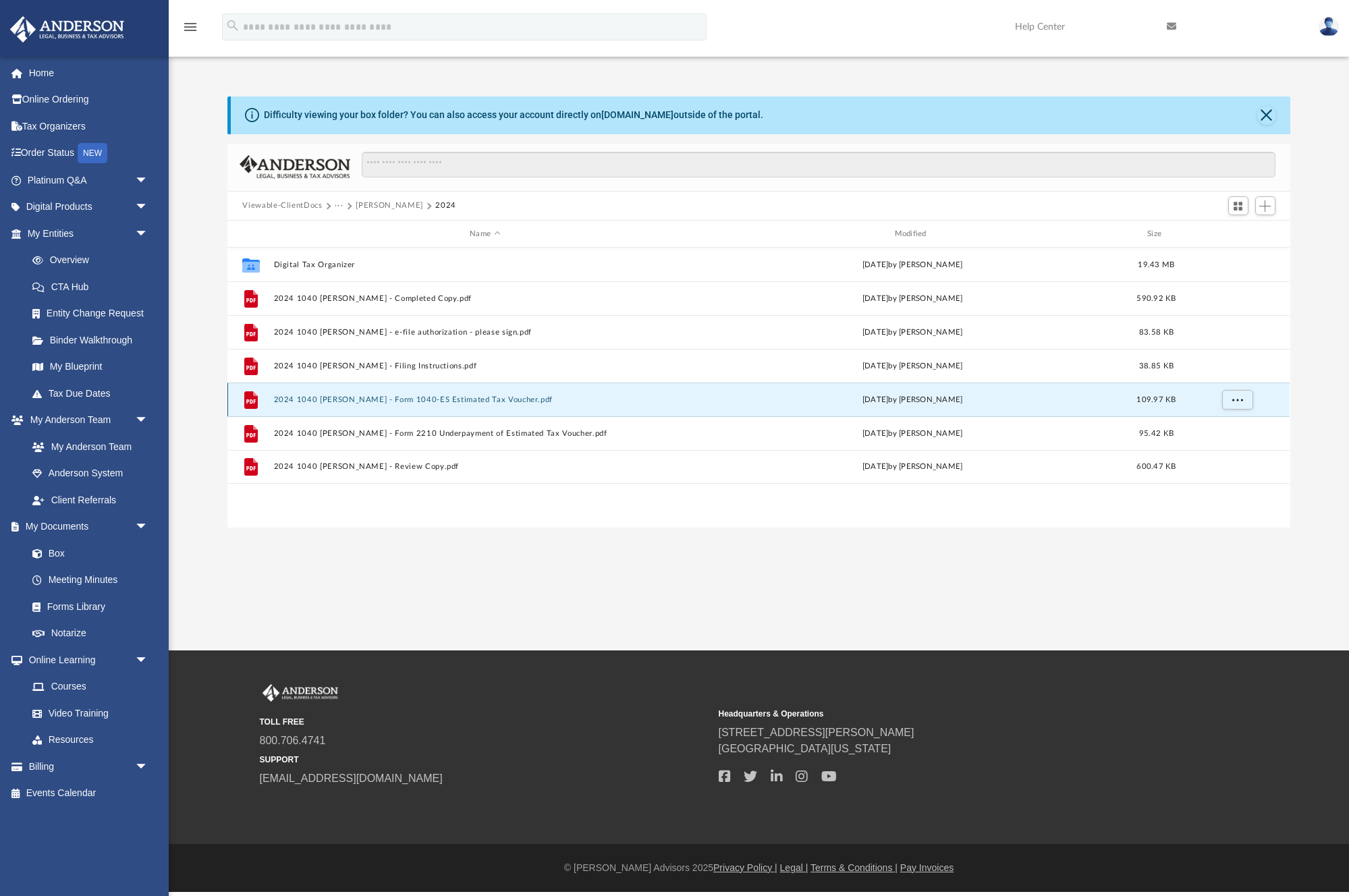
click at [389, 398] on button "2024 1040 [PERSON_NAME] - Form 1040-ES Estimated Tax Voucher.pdf" at bounding box center [485, 400] width 421 height 9
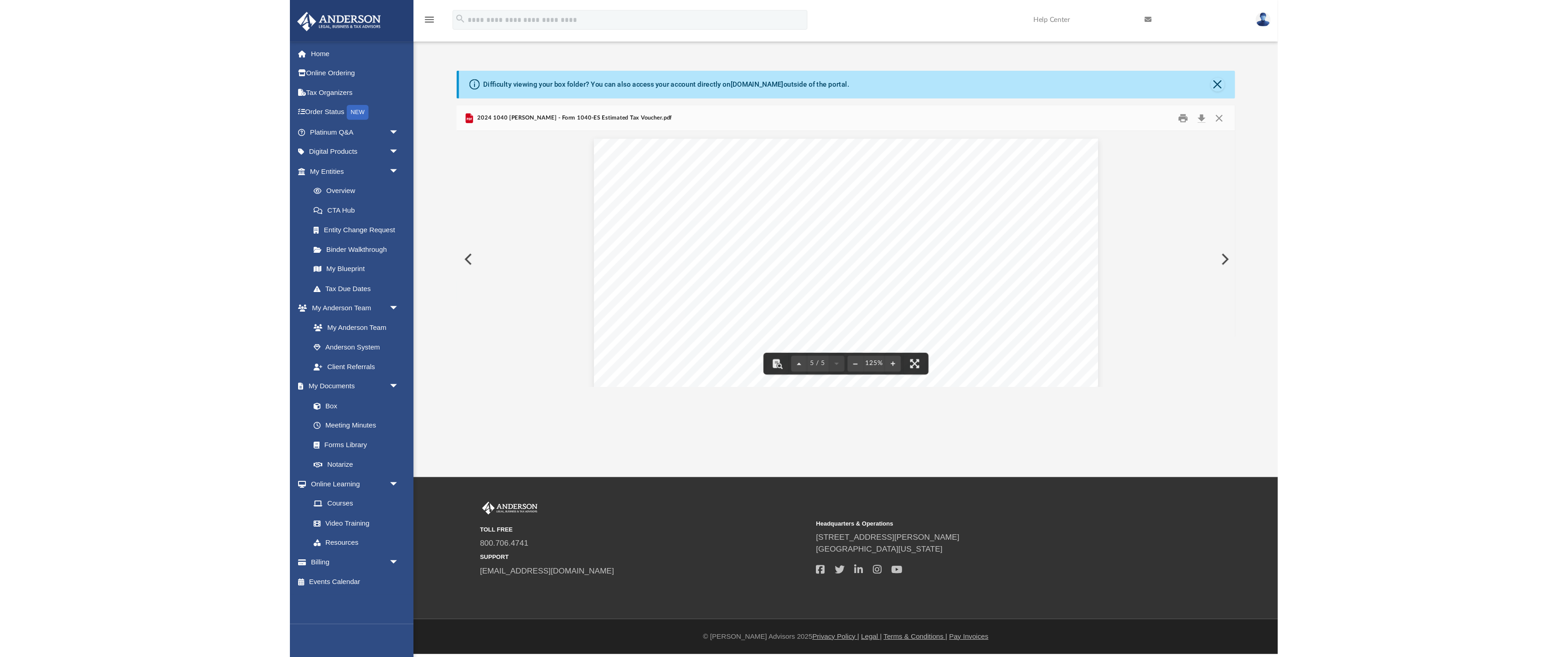
scroll to position [2463, 0]
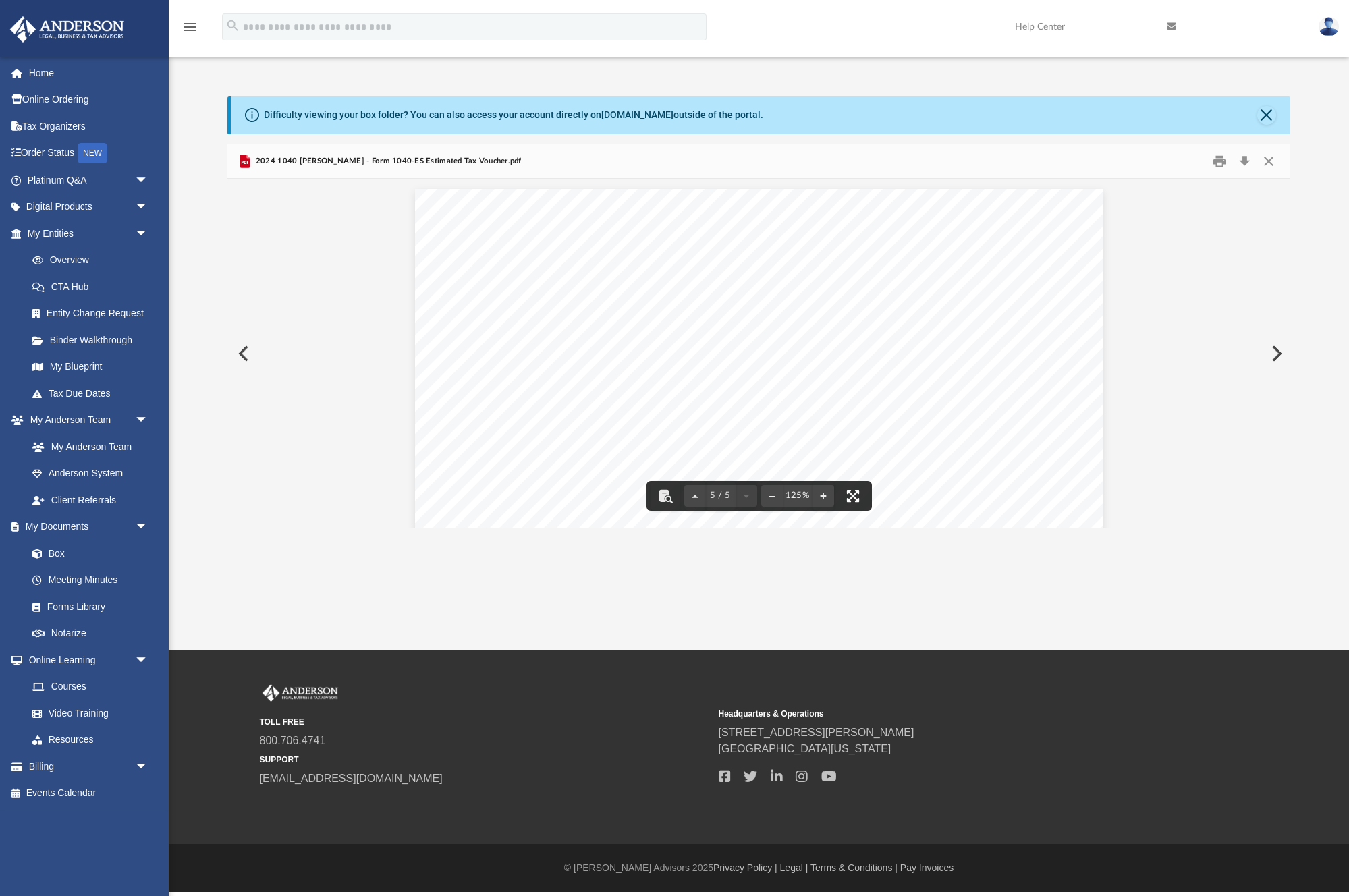
click at [849, 491] on button "File preview" at bounding box center [853, 495] width 30 height 30
click at [1269, 158] on button "Close" at bounding box center [1268, 161] width 24 height 21
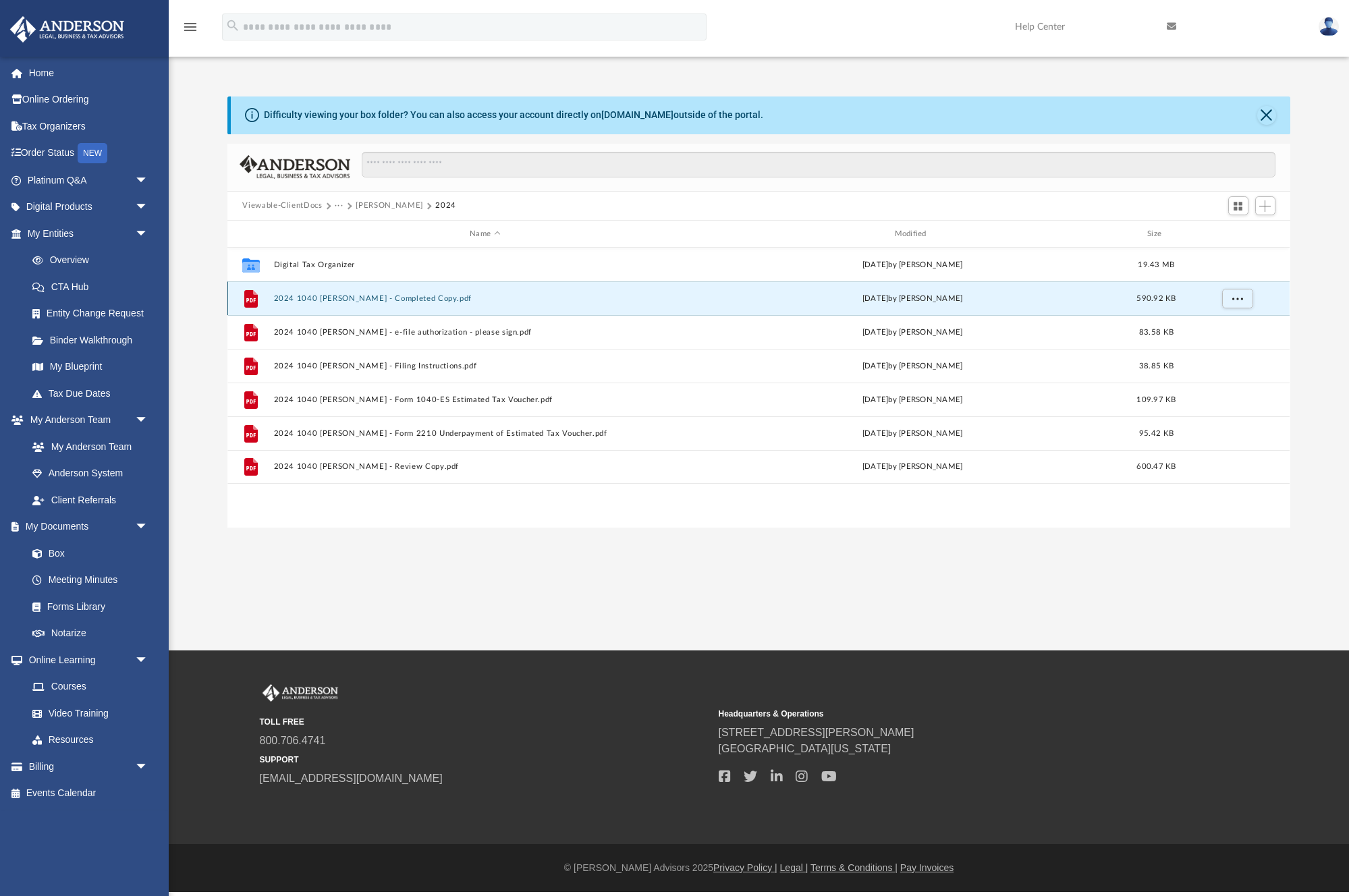
click at [346, 301] on button "2024 1040 [PERSON_NAME] - Completed Copy.pdf" at bounding box center [485, 299] width 421 height 9
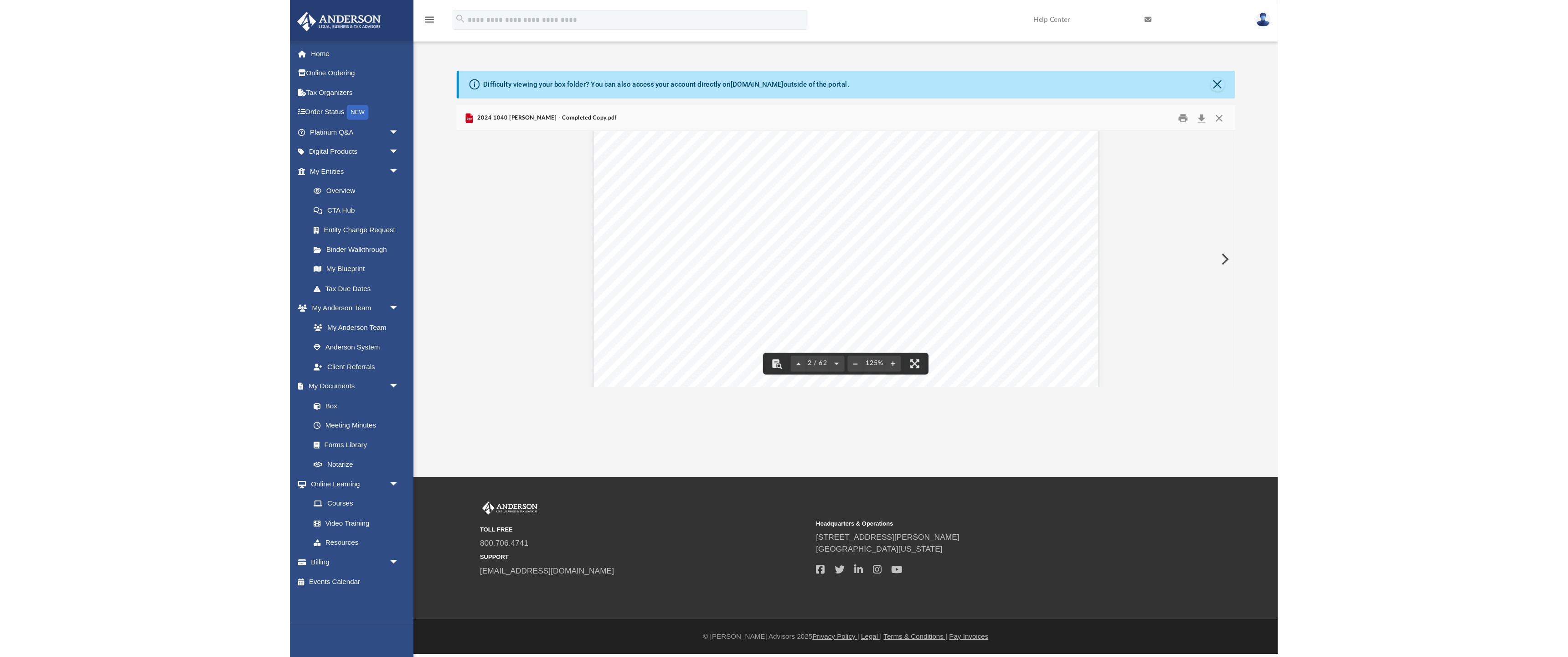
scroll to position [913, 0]
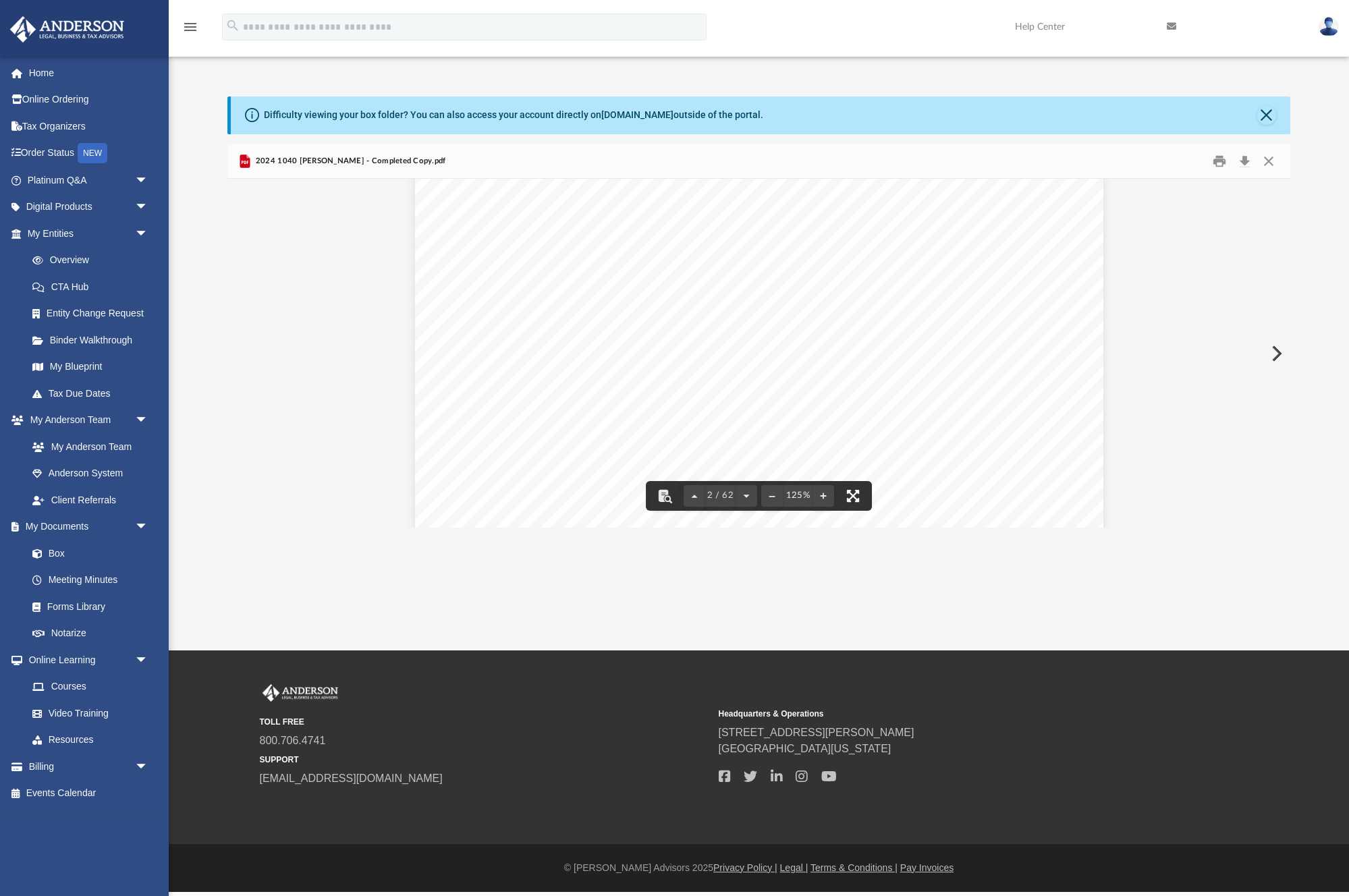
click at [858, 502] on button "File preview" at bounding box center [853, 495] width 30 height 30
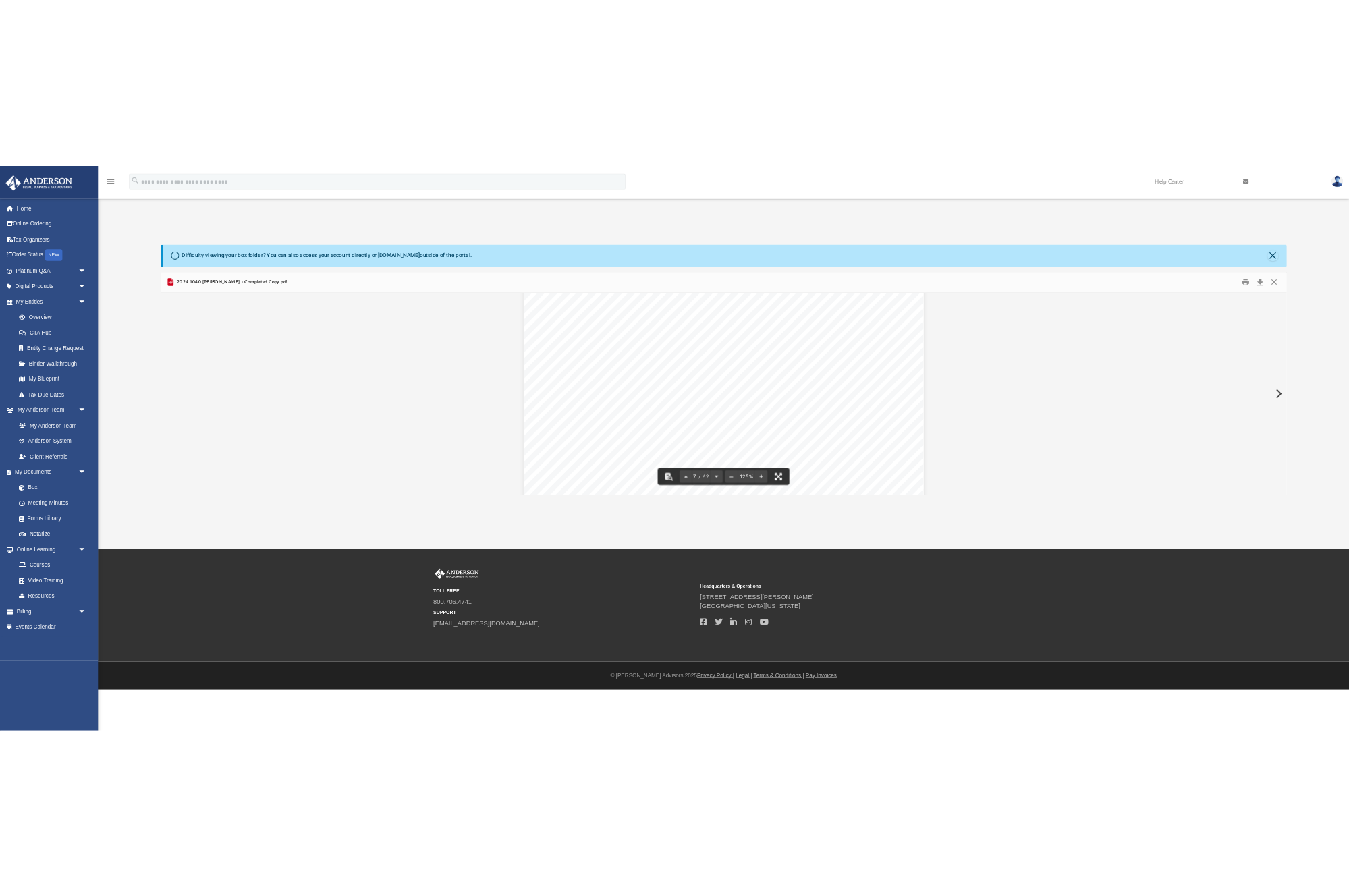
scroll to position [307, 1062]
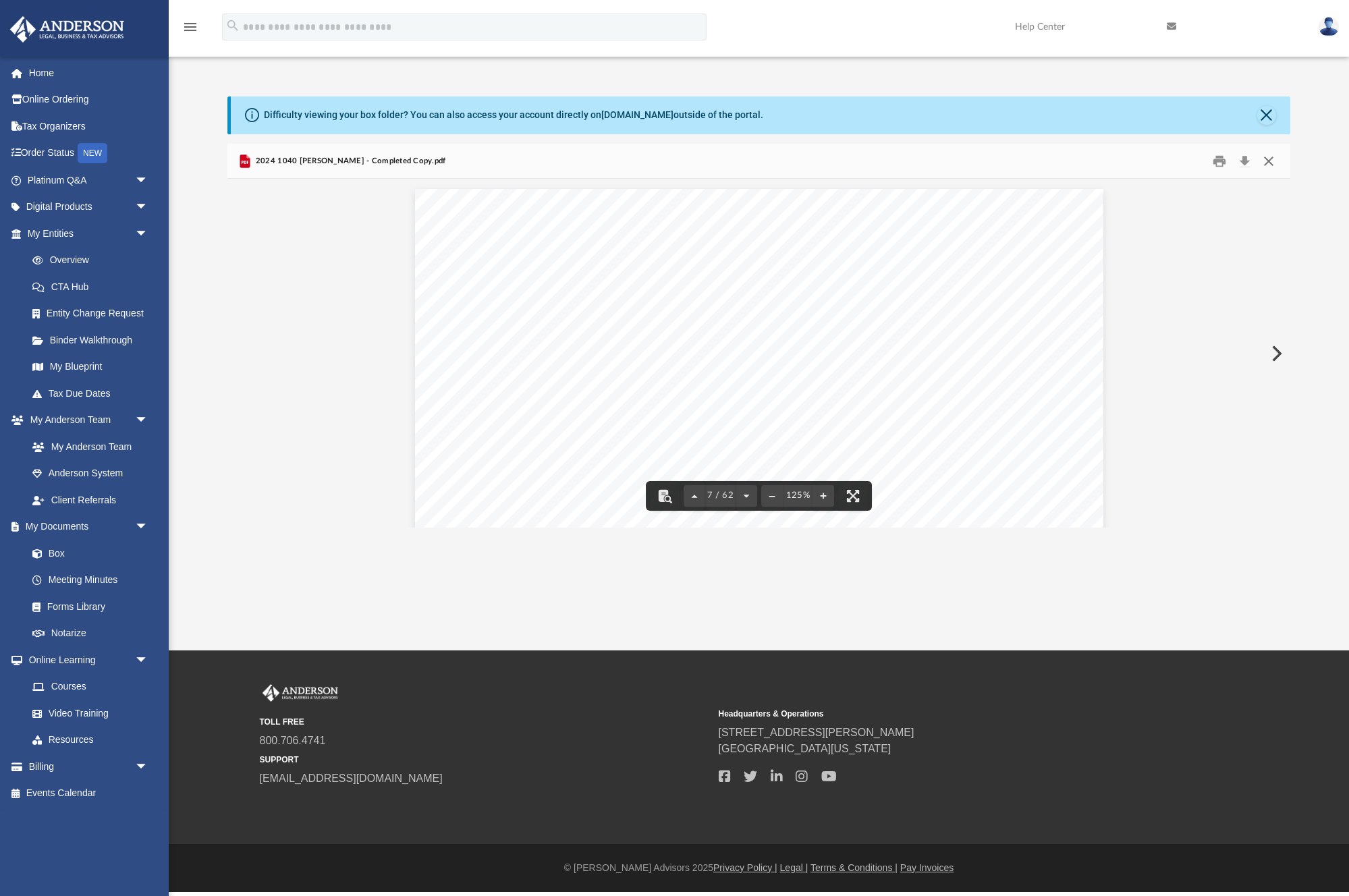
click at [1267, 162] on button "Close" at bounding box center [1268, 161] width 24 height 21
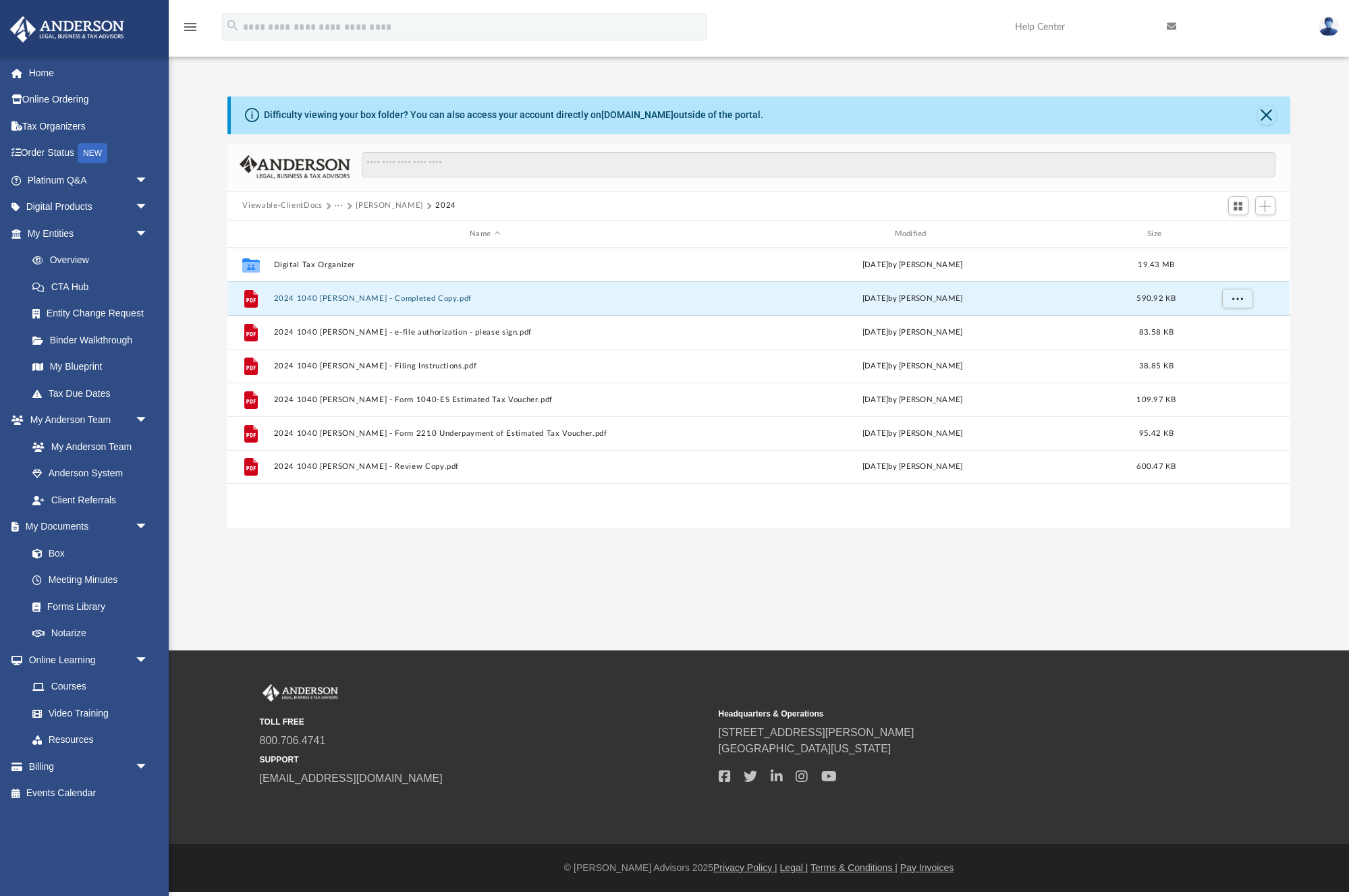
click at [376, 204] on button "[PERSON_NAME]" at bounding box center [389, 205] width 67 height 12
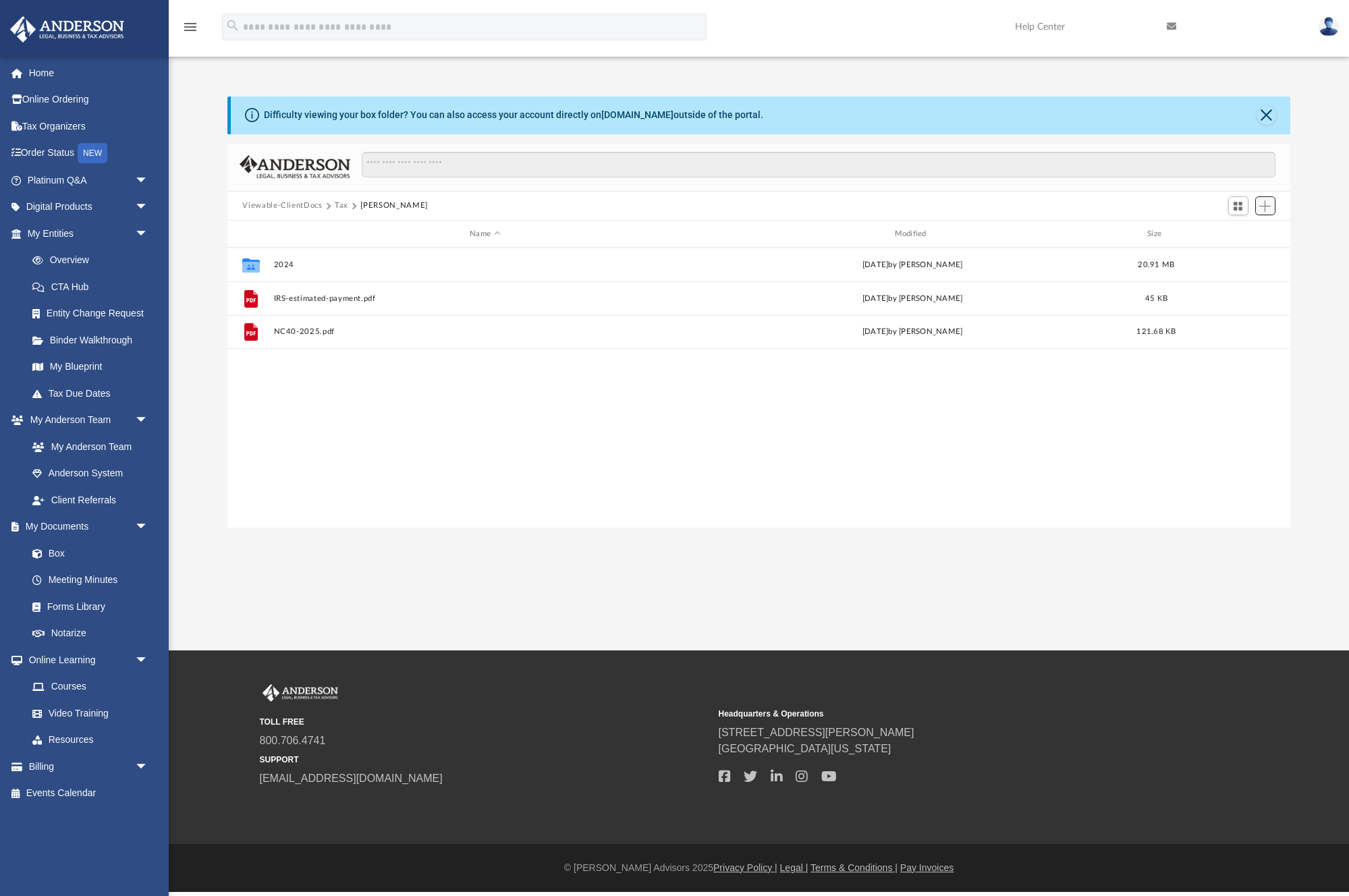
click at [1270, 210] on span "Add" at bounding box center [1264, 206] width 12 height 12
click at [1251, 228] on li "Upload" at bounding box center [1246, 234] width 43 height 14
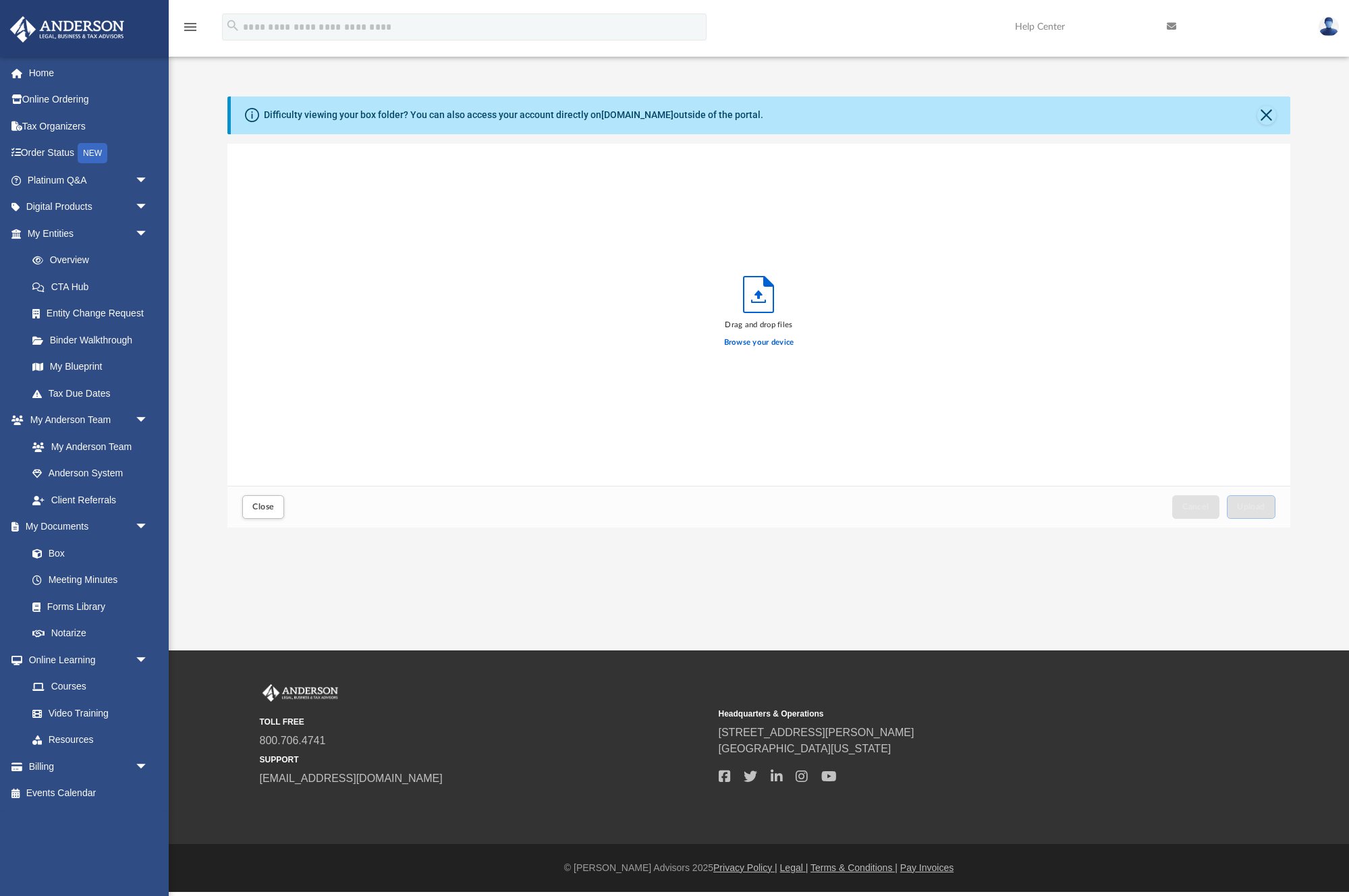
scroll to position [342, 1062]
click at [753, 341] on label "Browse your device" at bounding box center [759, 342] width 70 height 12
click at [0, 0] on input "Browse your device" at bounding box center [0, 0] width 0 height 0
click at [1263, 503] on span "Upload" at bounding box center [1251, 506] width 28 height 8
